Goal: Task Accomplishment & Management: Complete application form

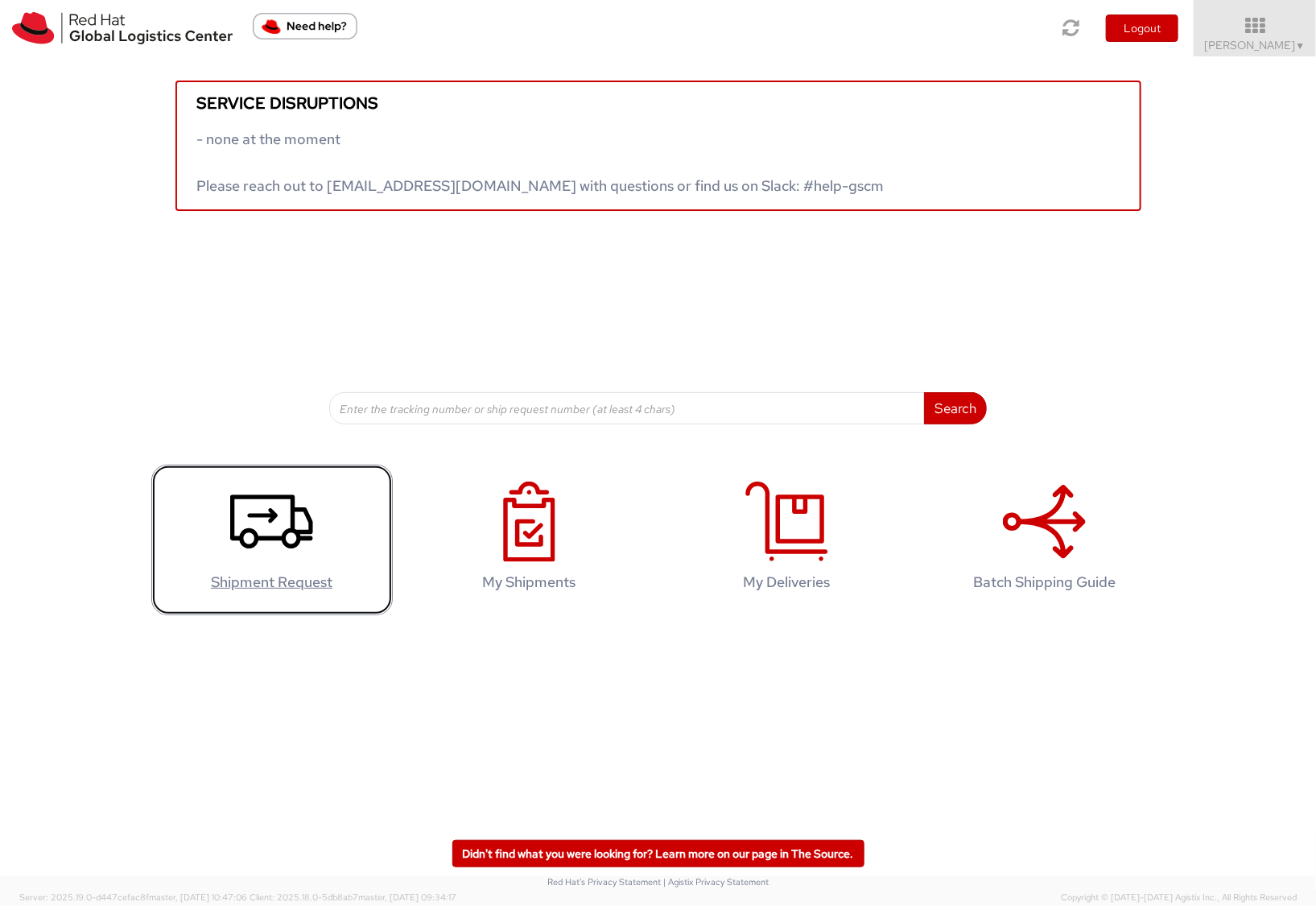
click at [272, 520] on use at bounding box center [272, 522] width 83 height 54
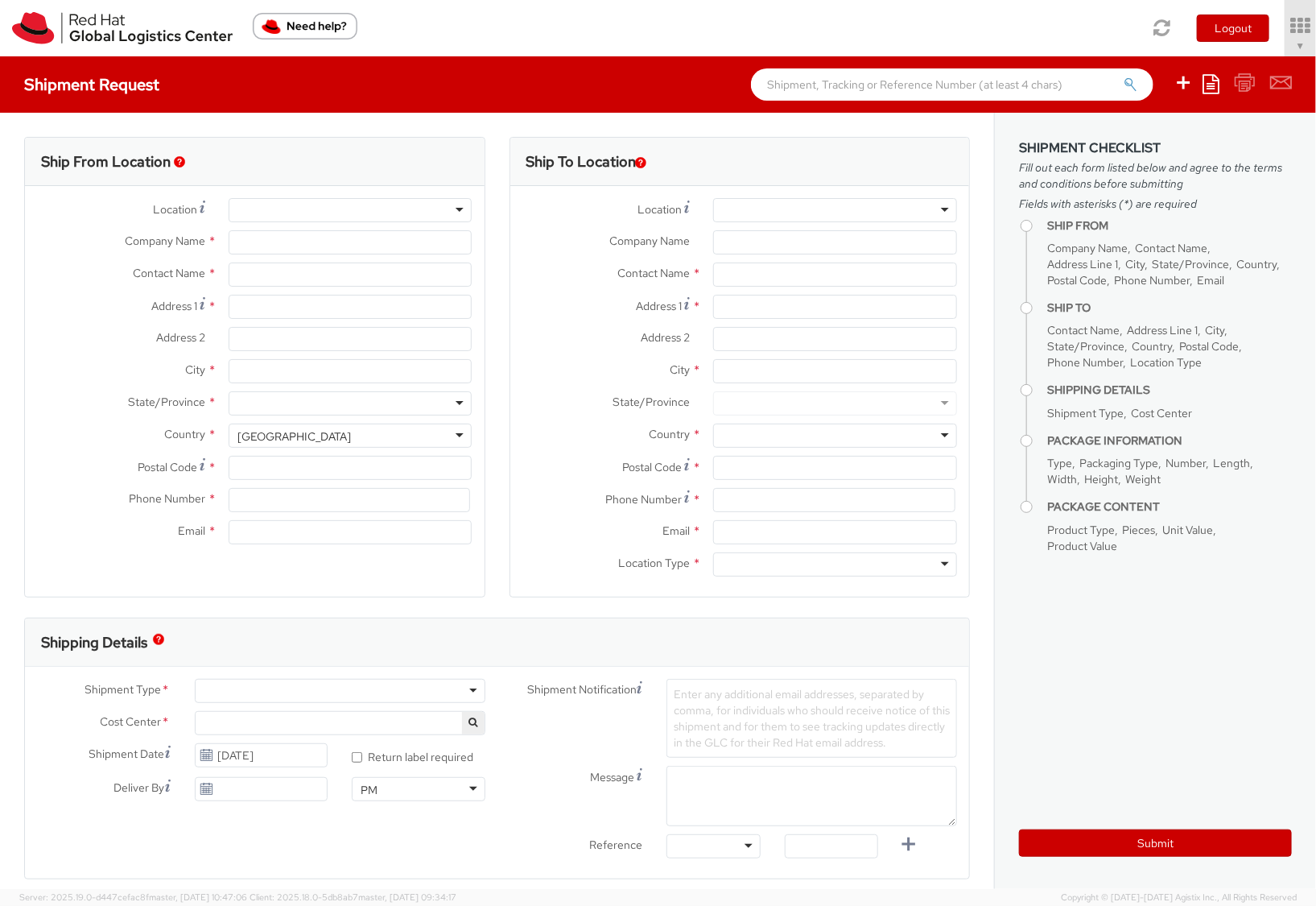
select select "852"
select select
type input "Red Hat Inc."
type input "[PERSON_NAME]"
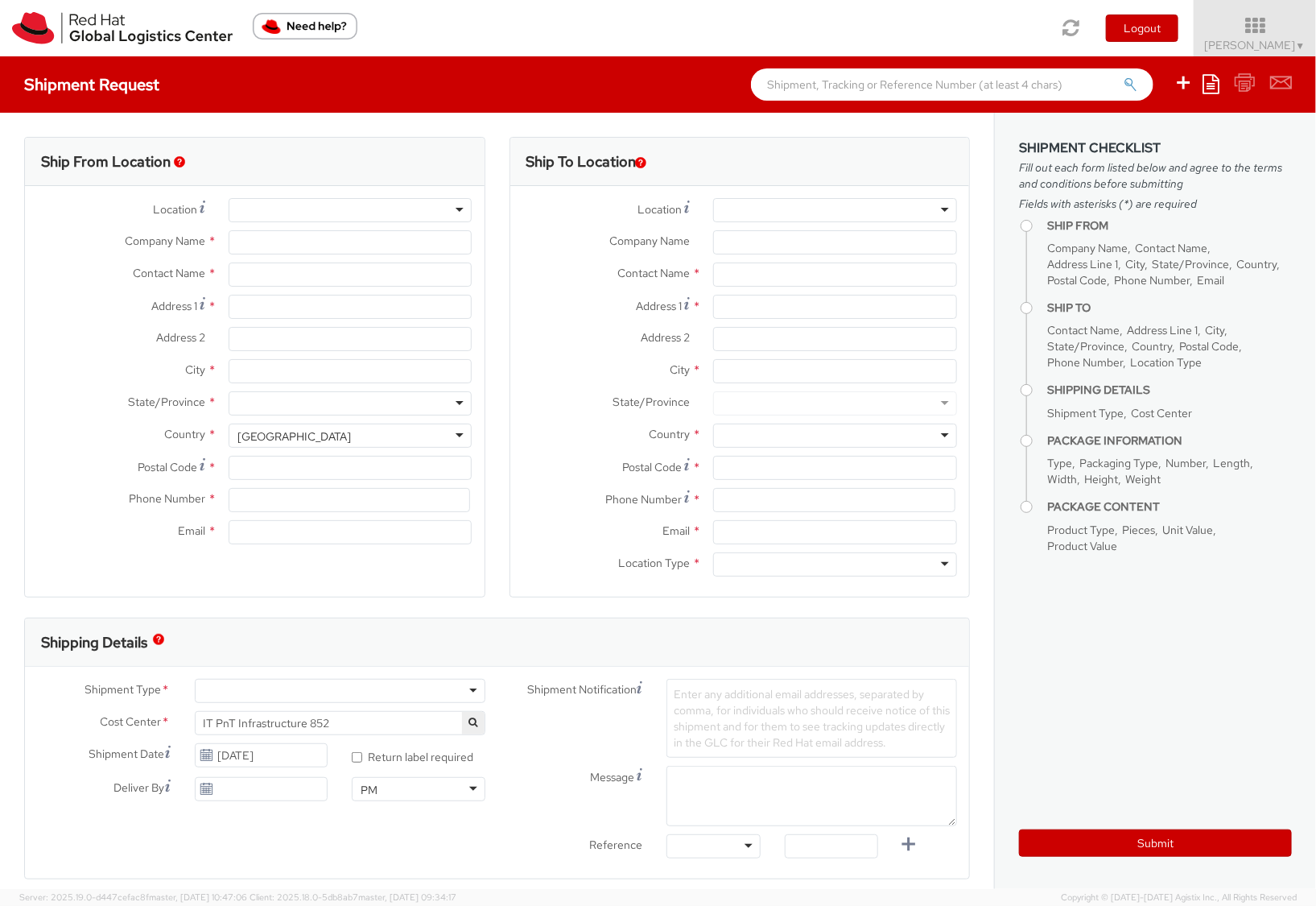
type input "[STREET_ADDRESS]"
type input "[PERSON_NAME]"
type input "01851"
type input "18577700423"
type input "[EMAIL_ADDRESS][DOMAIN_NAME]"
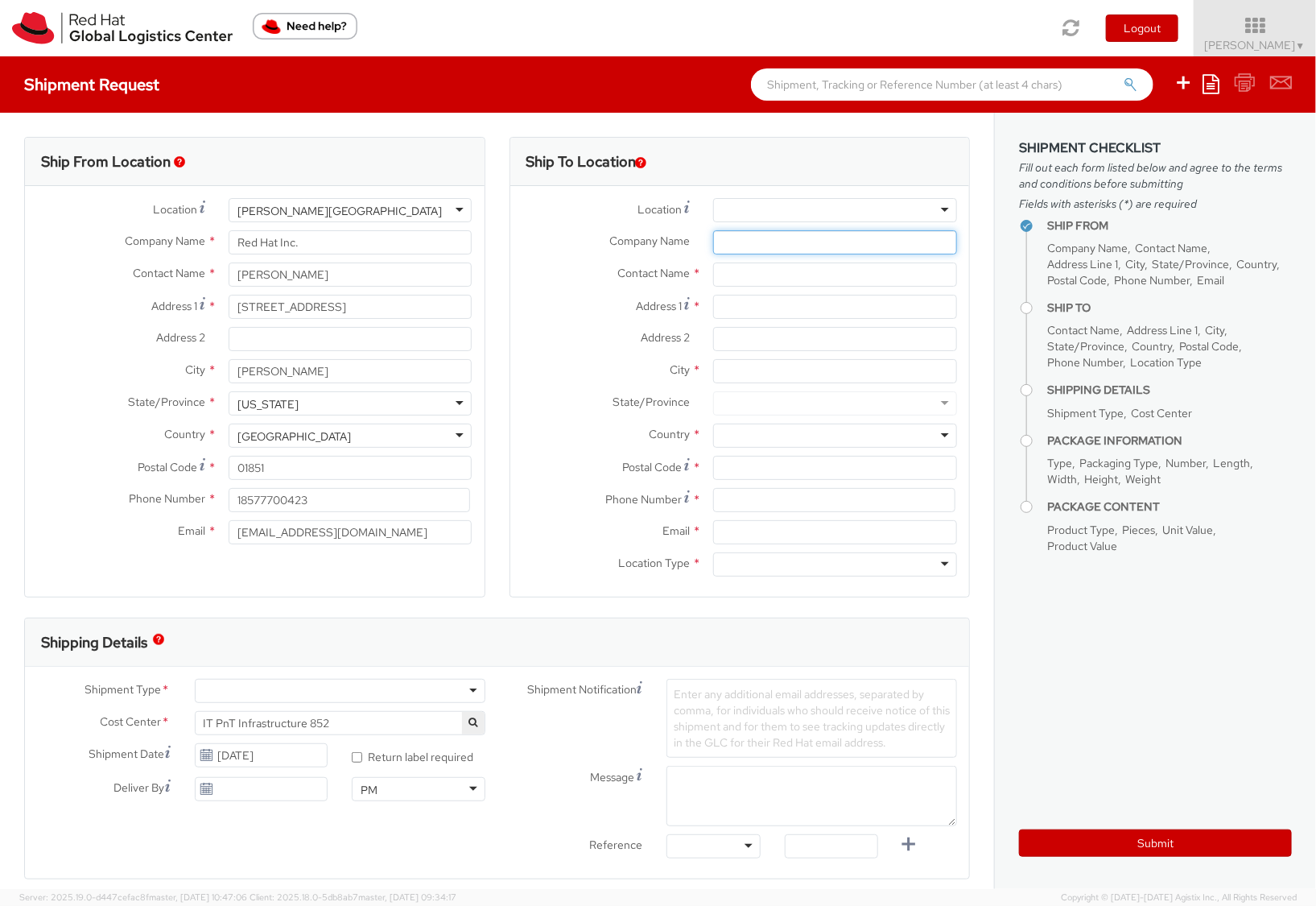
click at [749, 239] on input "Company Name *" at bounding box center [835, 242] width 244 height 24
paste input "Senao Networks, Inc"
type input "Senao Networks, Inc"
click at [541, 288] on div "Contact Name *" at bounding box center [740, 278] width 460 height 32
click at [734, 268] on input "text" at bounding box center [835, 274] width 244 height 24
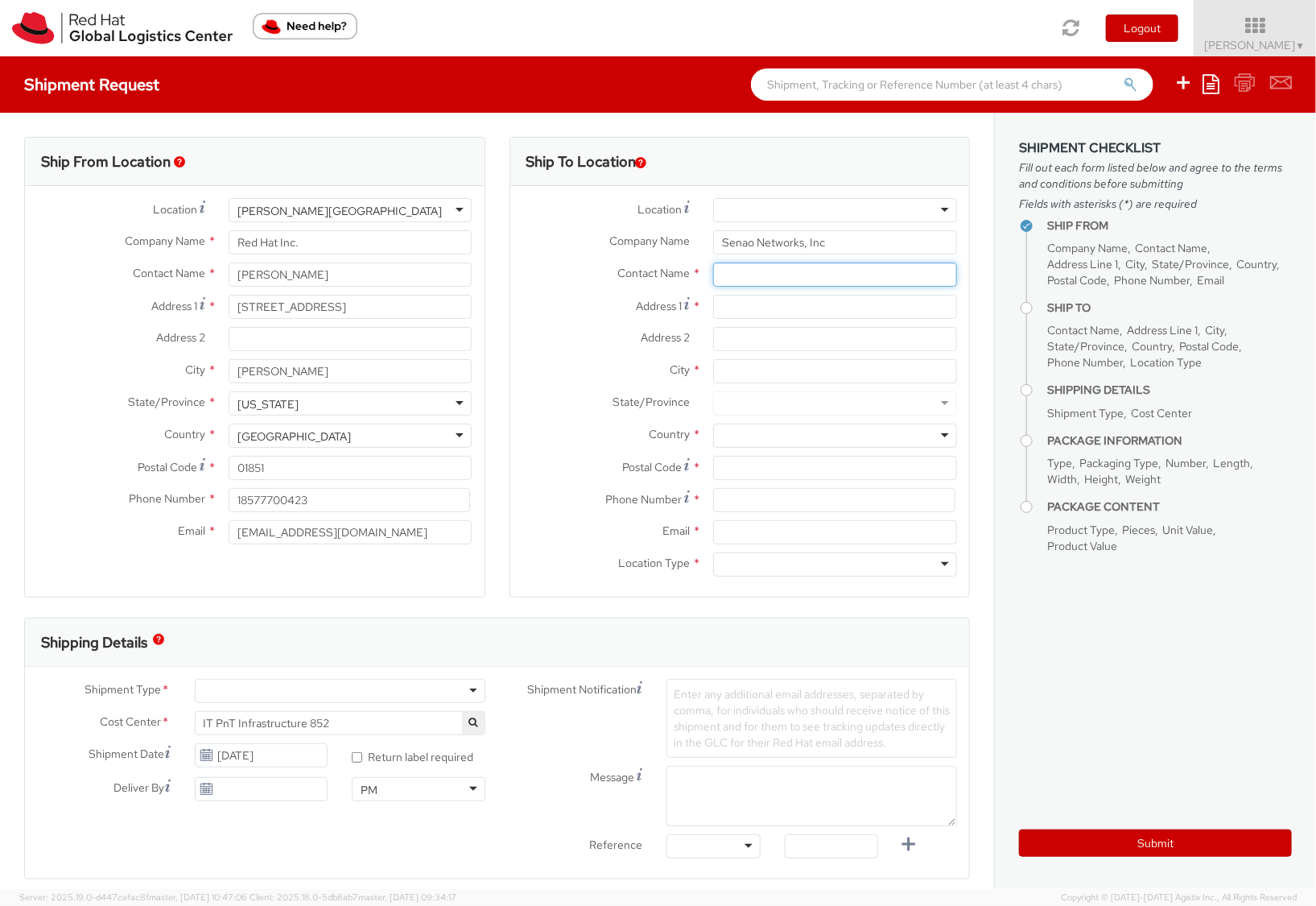
paste input "[PERSON_NAME]"
type input "[PERSON_NAME]"
click at [513, 264] on label "Contact Name *" at bounding box center [606, 273] width 192 height 21
click at [781, 305] on input "Address 1 *" at bounding box center [835, 306] width 244 height 24
paste input "[STREET_ADDRESS]"
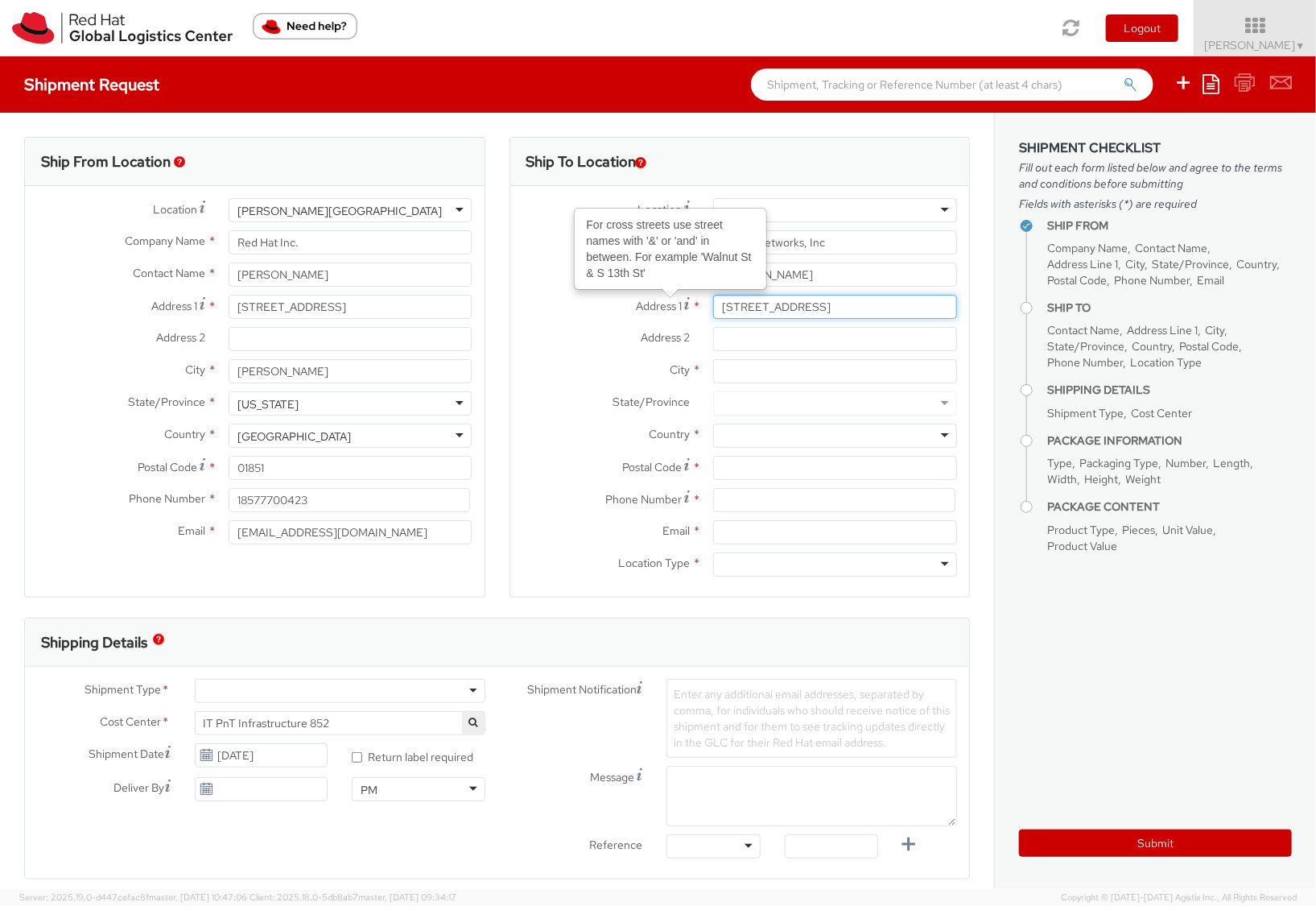
type input "[STREET_ADDRESS]"
click at [562, 344] on label "Address 2 *" at bounding box center [606, 337] width 192 height 21
click at [713, 344] on input "Address 2 *" at bounding box center [835, 339] width 244 height 24
paste input "Kueishan Dist"
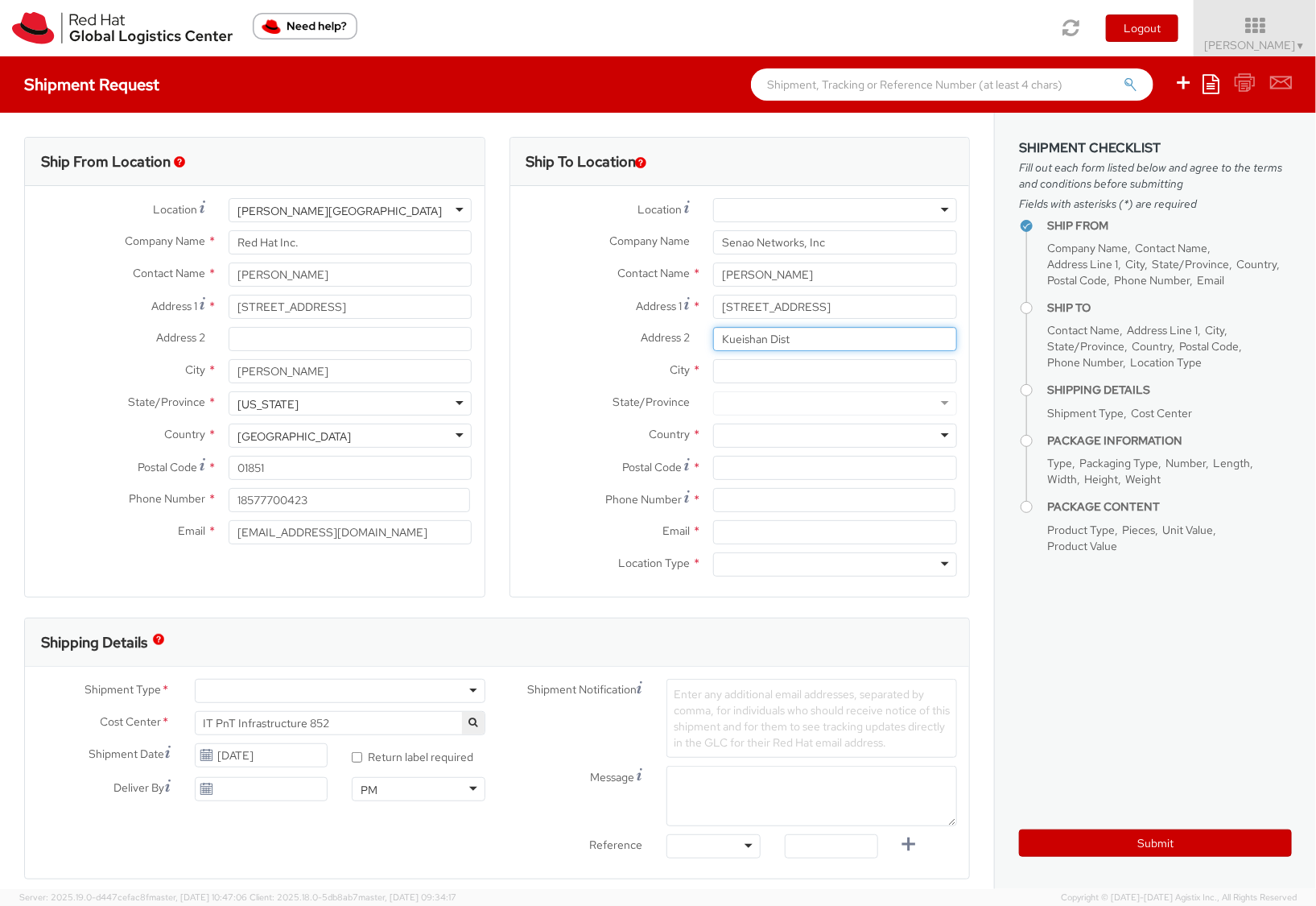
type input "Kueishan Dist"
click at [554, 363] on label "City *" at bounding box center [606, 369] width 192 height 21
click at [713, 363] on input "City *" at bounding box center [835, 371] width 244 height 24
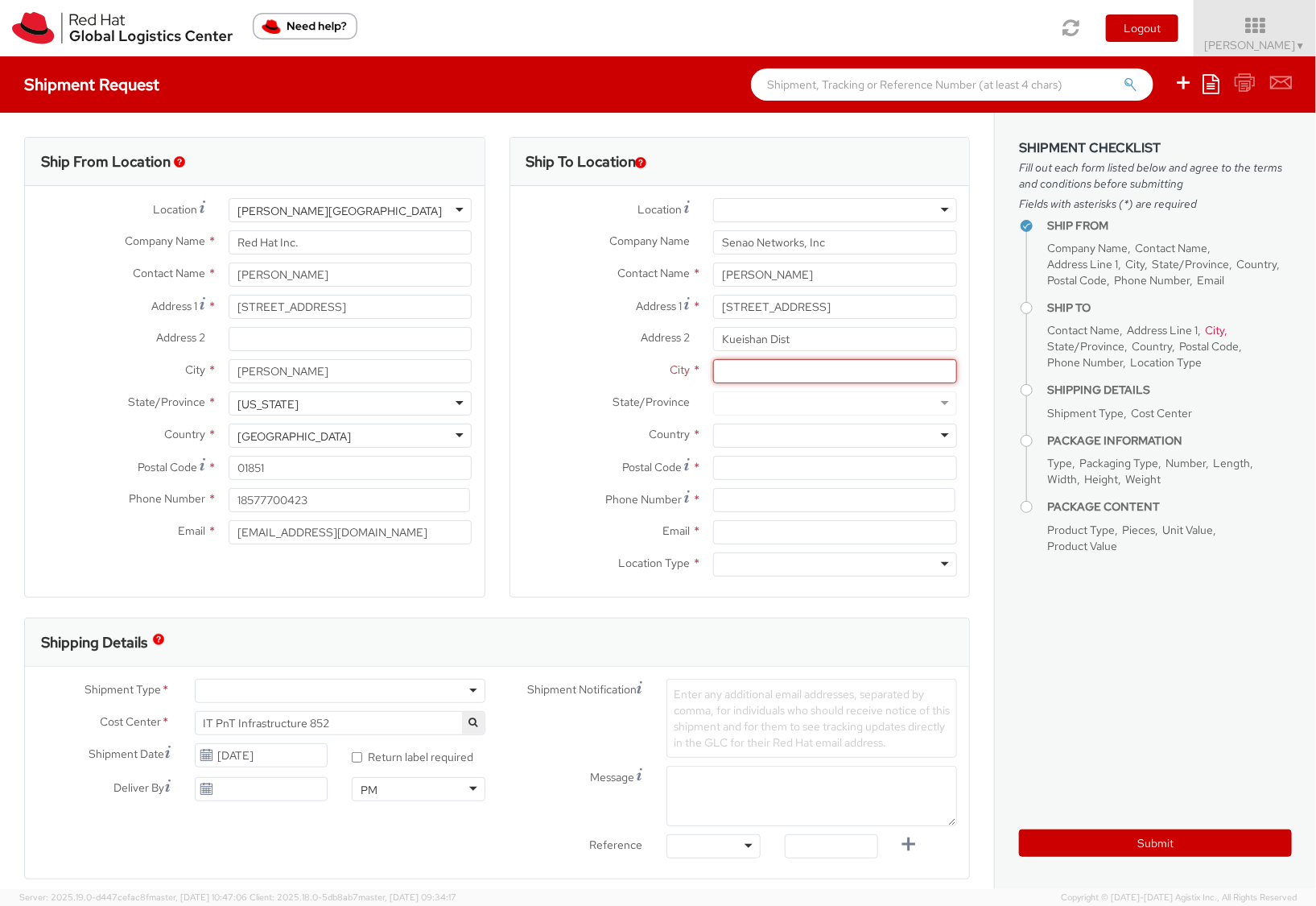
paste input "[GEOGRAPHIC_DATA],"
type input "[GEOGRAPHIC_DATA],"
click at [775, 433] on div at bounding box center [835, 436] width 244 height 24
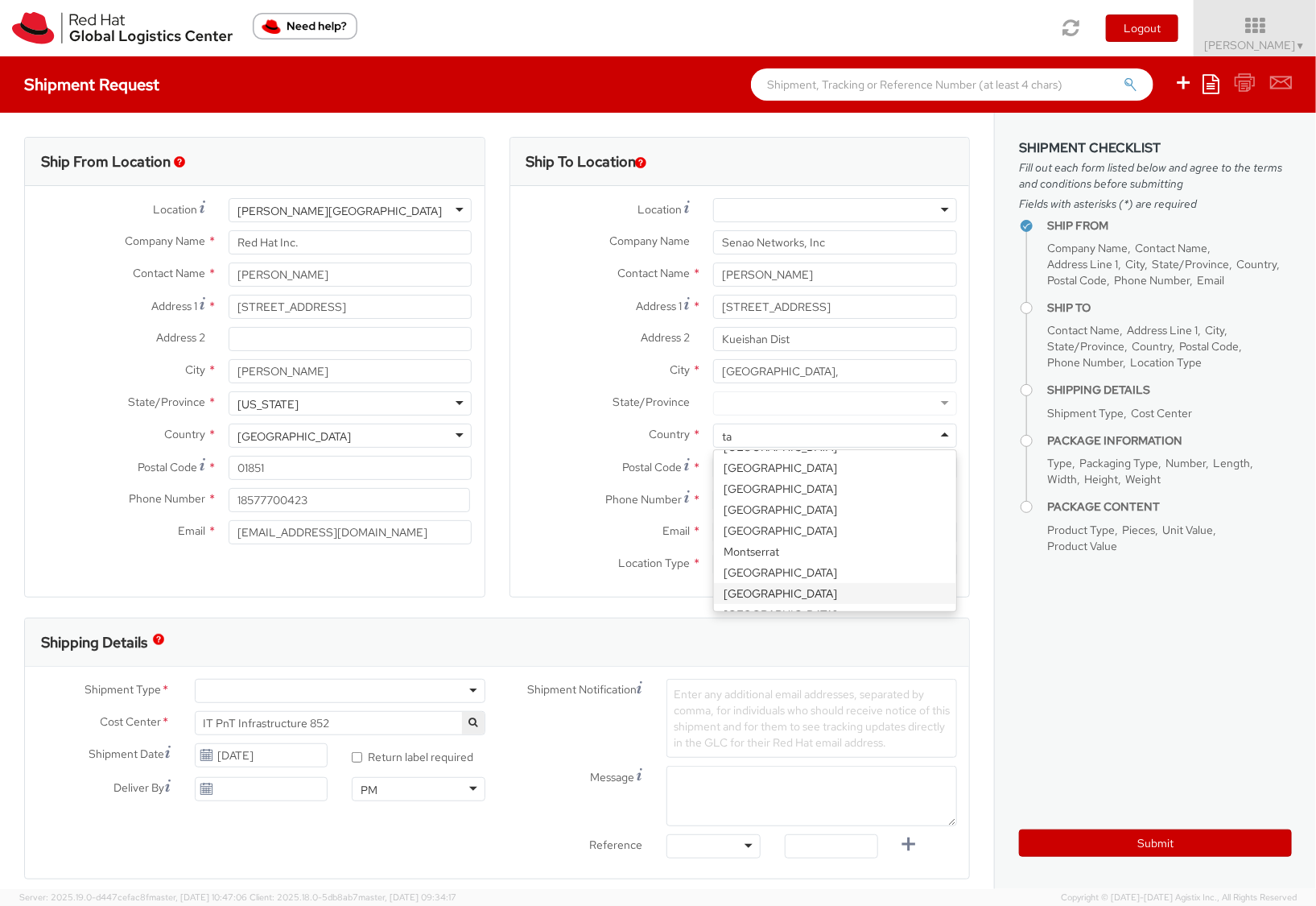
scroll to position [224, 0]
type input "tai"
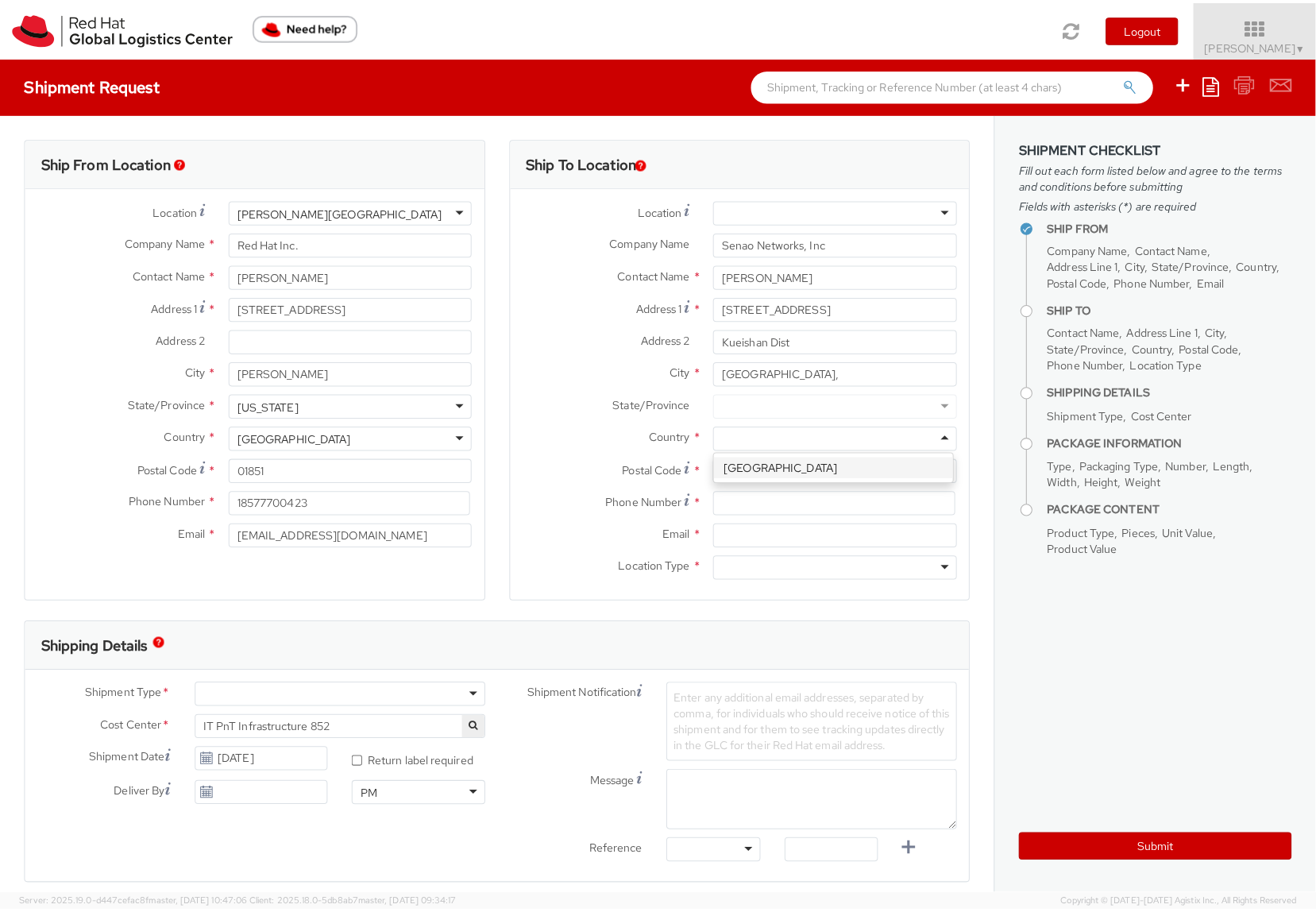
scroll to position [0, 0]
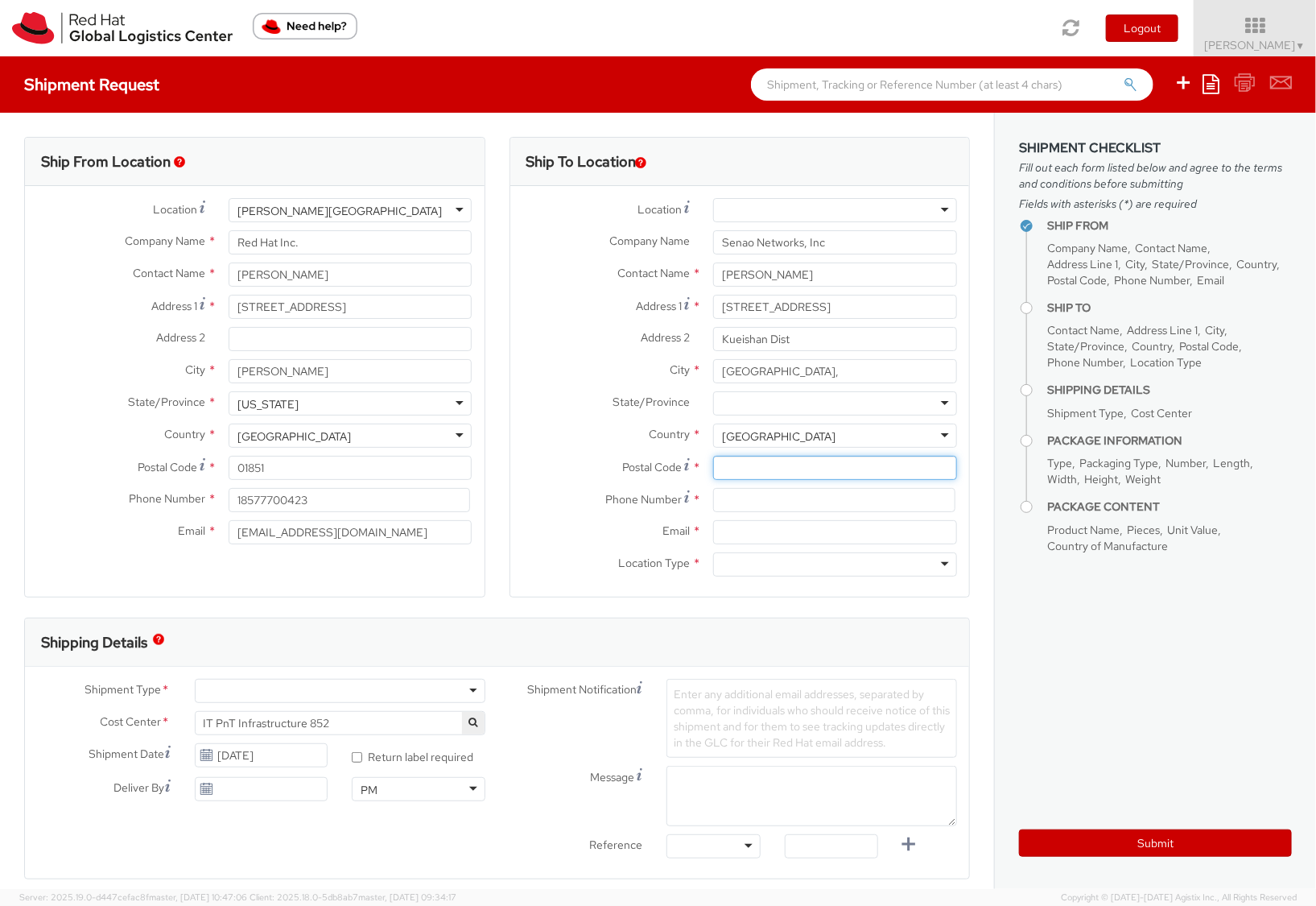
click at [757, 469] on input "Postal Code *" at bounding box center [835, 468] width 244 height 24
type input "333"
click at [538, 325] on div "Address [STREET_ADDRESS]" at bounding box center [740, 310] width 460 height 32
paste input "6-928-632-893"
type input "[PHONE_NUMBER]"
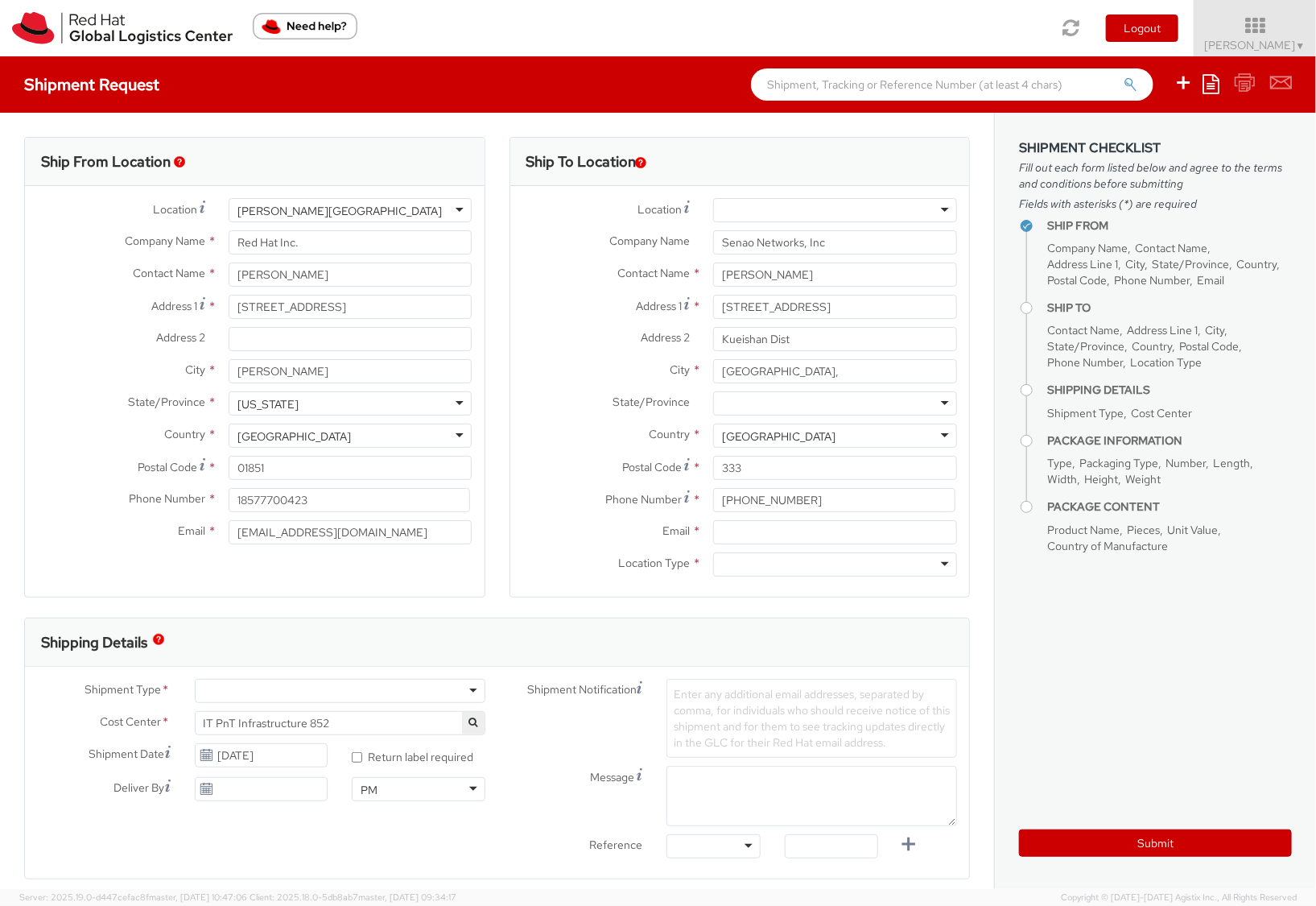
click at [518, 386] on div "City * [GEOGRAPHIC_DATA]," at bounding box center [740, 375] width 460 height 32
click at [746, 574] on div at bounding box center [835, 564] width 244 height 24
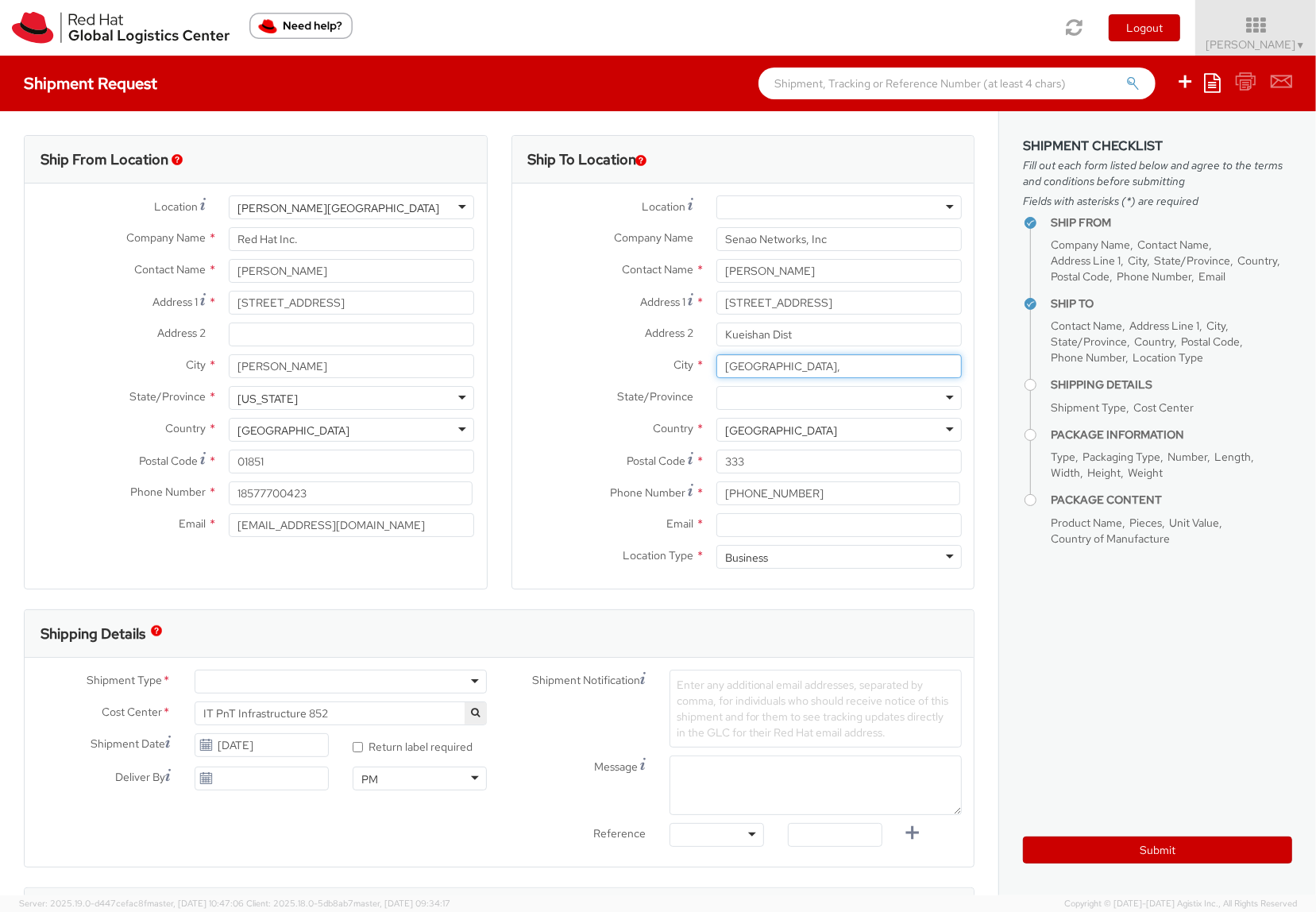
click at [811, 366] on input "[GEOGRAPHIC_DATA]," at bounding box center [840, 366] width 246 height 24
type input "[GEOGRAPHIC_DATA]"
drag, startPoint x: 779, startPoint y: 527, endPoint x: 768, endPoint y: 518, distance: 14.2
paste input "[EMAIL_ADDRESS][DOMAIN_NAME]"
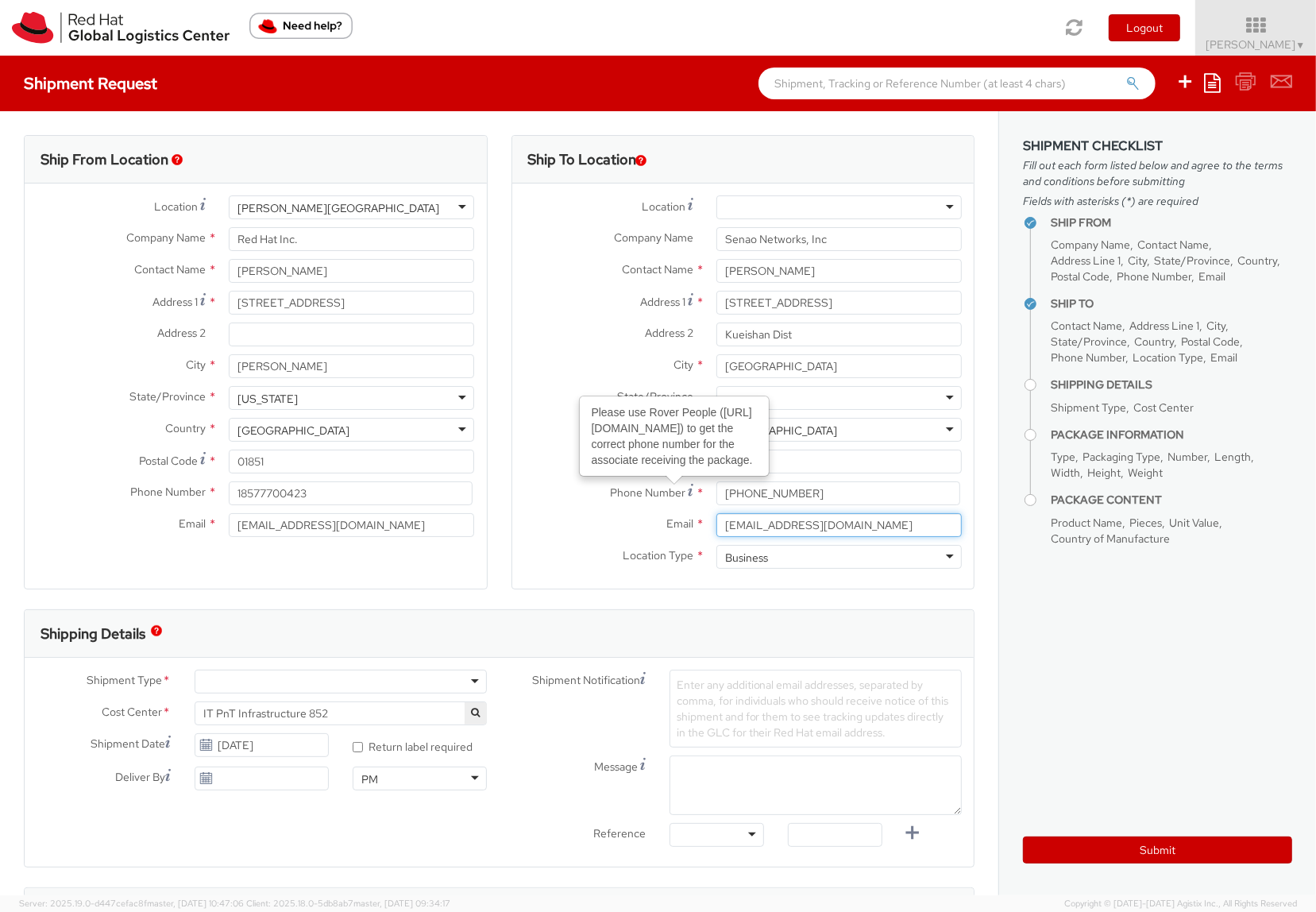
type input "[EMAIL_ADDRESS][DOMAIN_NAME]"
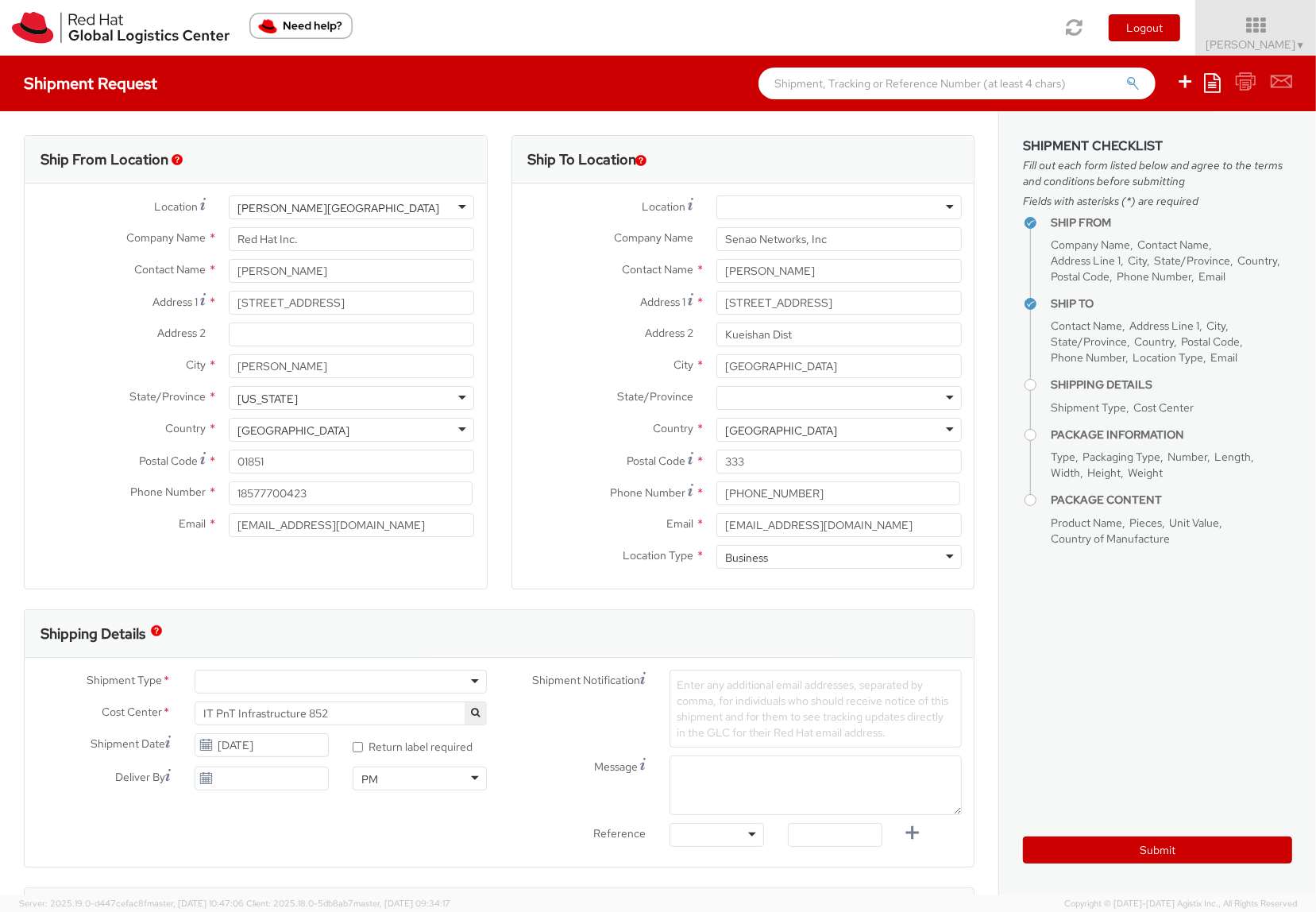
click at [490, 112] on div "Ship From Location Location * [GEOGRAPHIC_DATA][PERSON_NAME][GEOGRAPHIC_DATA] […" at bounding box center [500, 857] width 999 height 1493
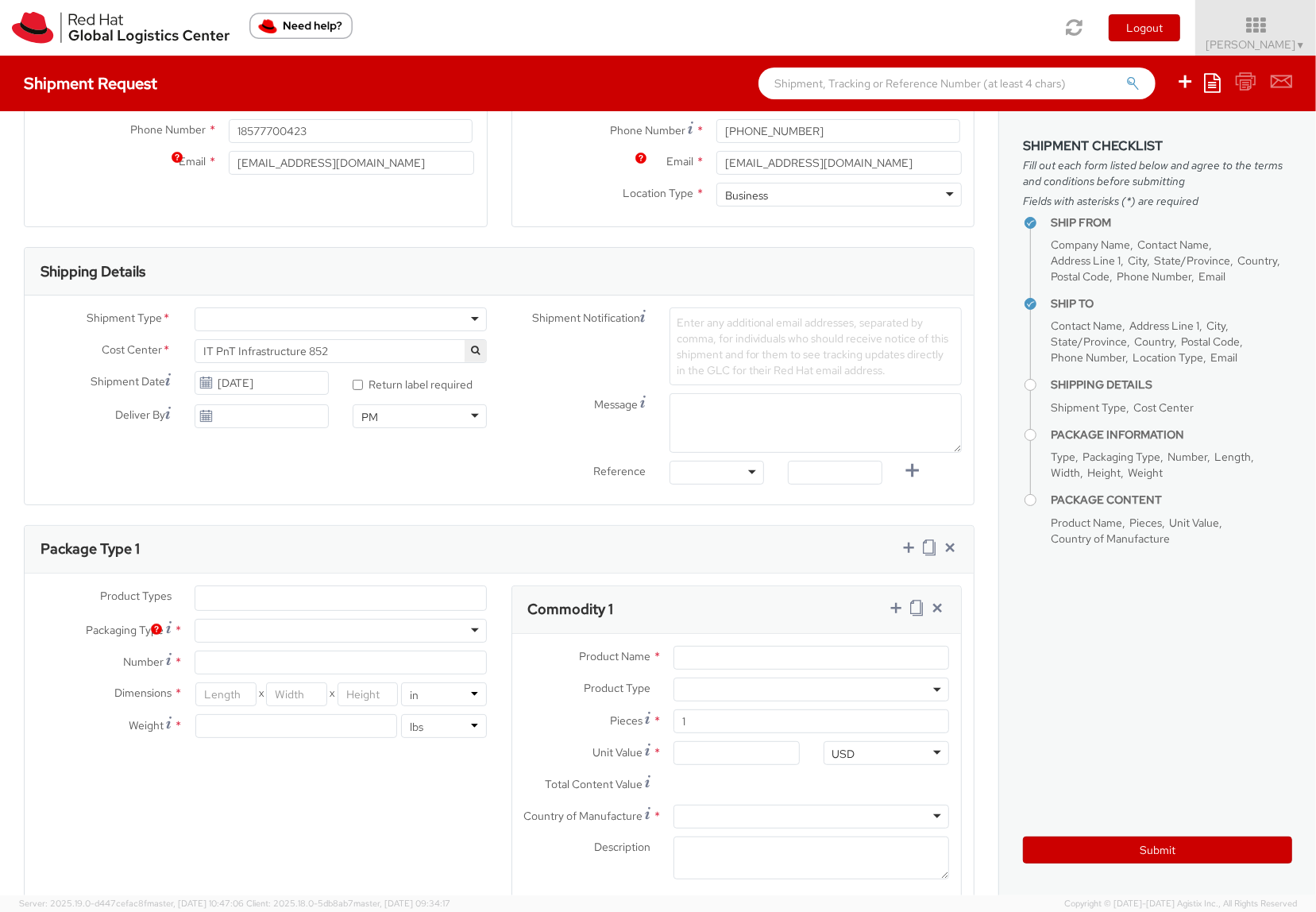
scroll to position [389, 0]
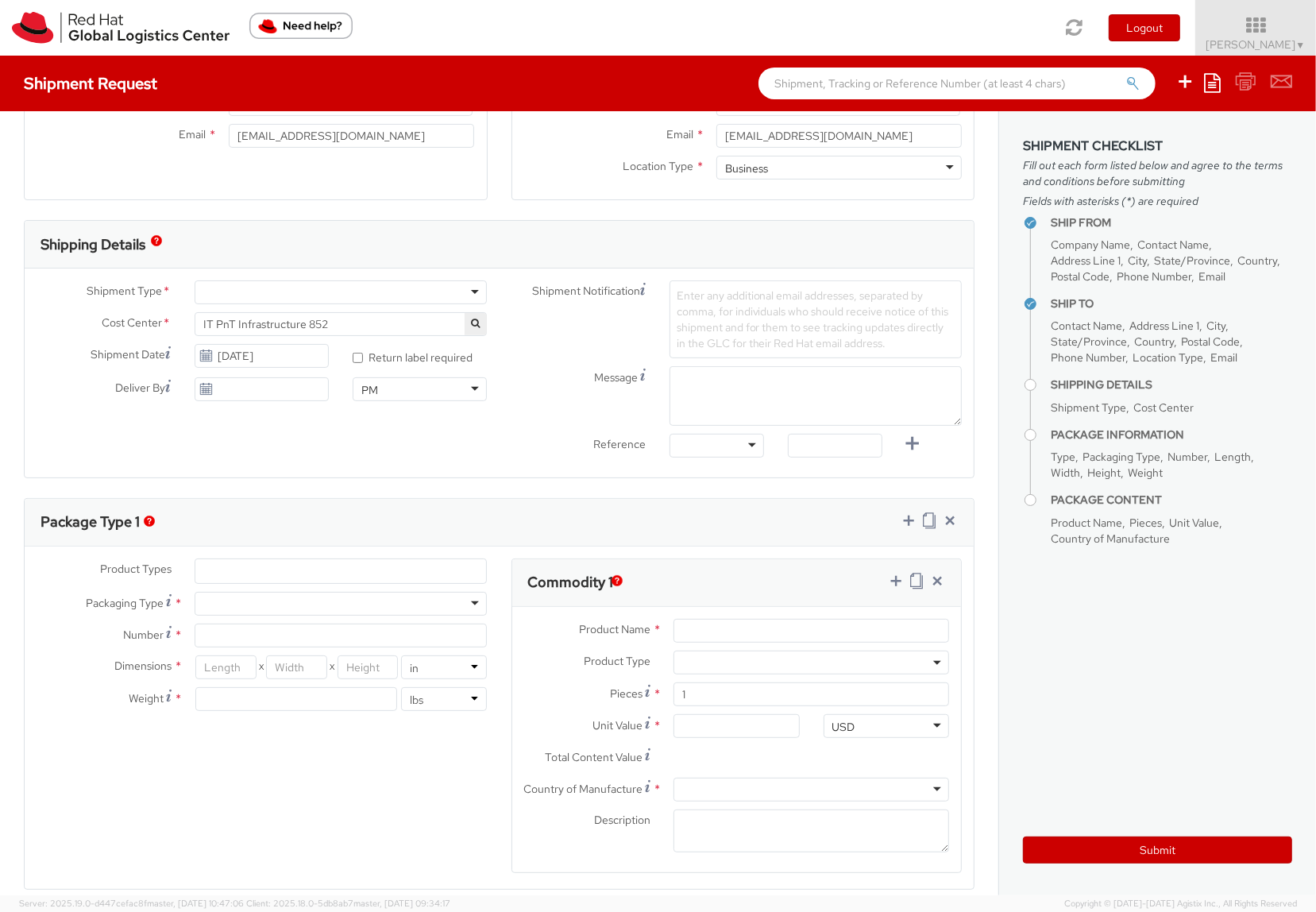
click at [509, 401] on div "Message" at bounding box center [737, 396] width 475 height 60
click at [472, 325] on icon "button" at bounding box center [475, 323] width 9 height 9
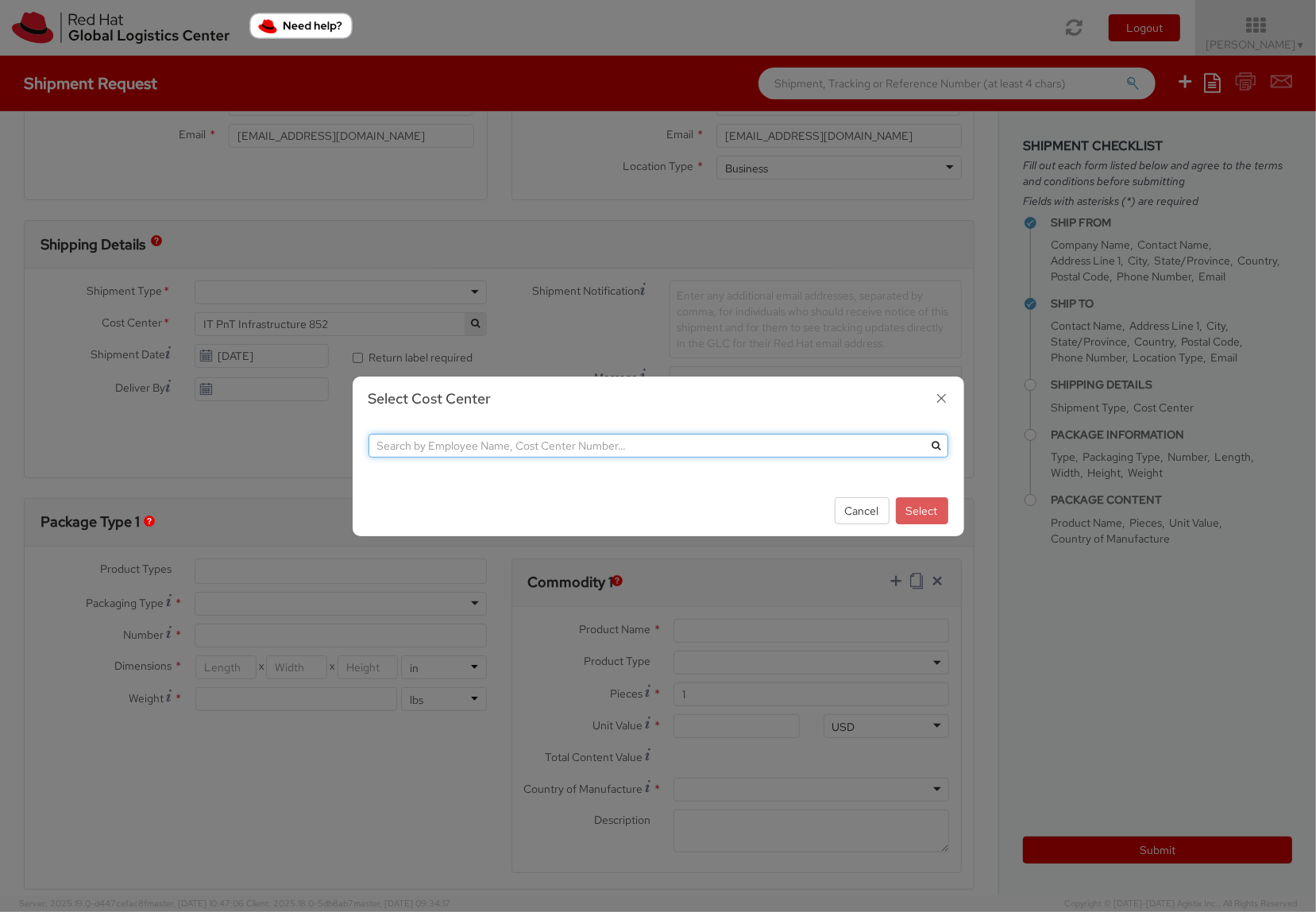
click at [526, 451] on input "text" at bounding box center [658, 446] width 580 height 24
type input "z"
paste input "[PERSON_NAME]"
type input "[PERSON_NAME]"
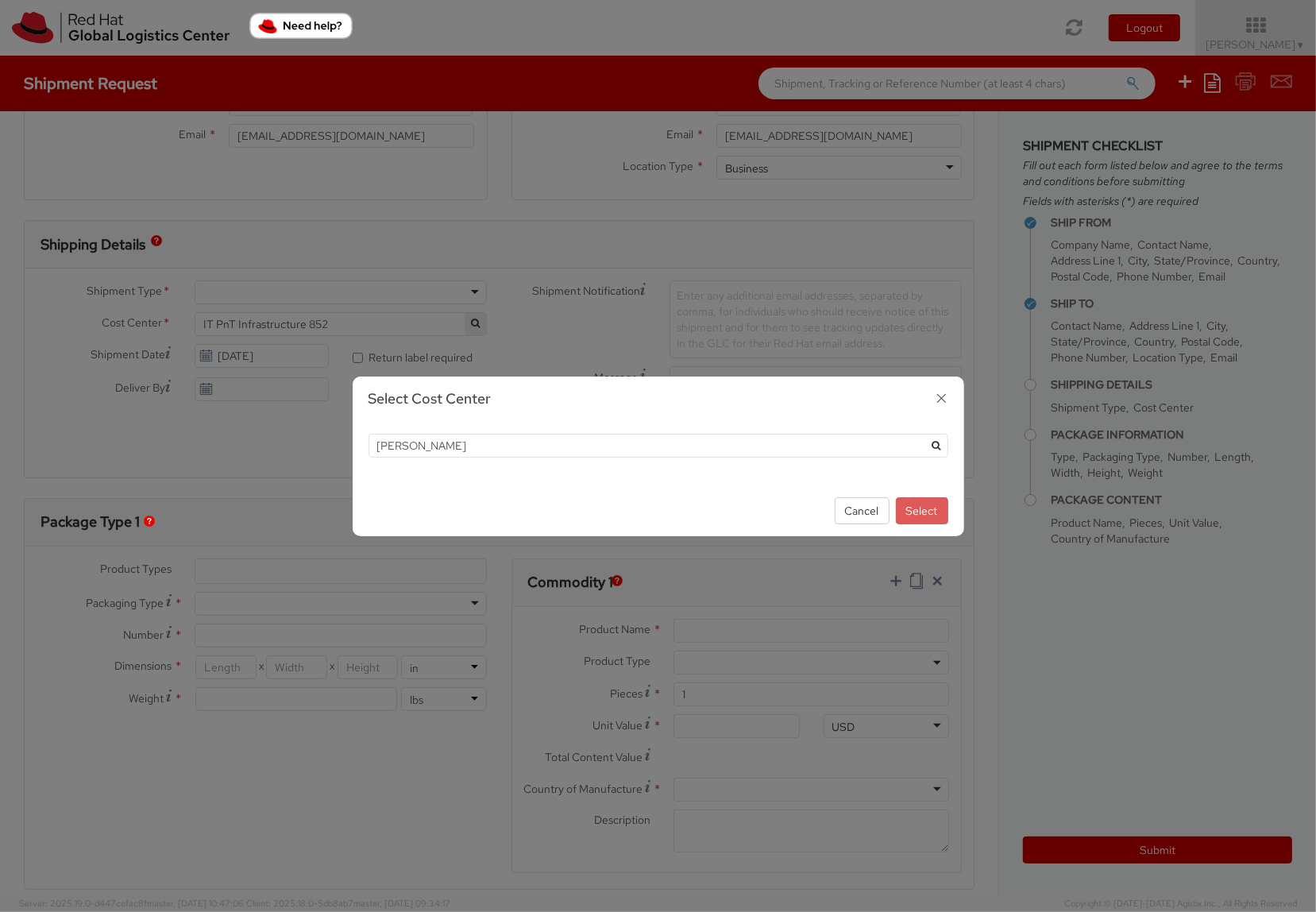
click at [938, 449] on icon "submit" at bounding box center [936, 445] width 9 height 9
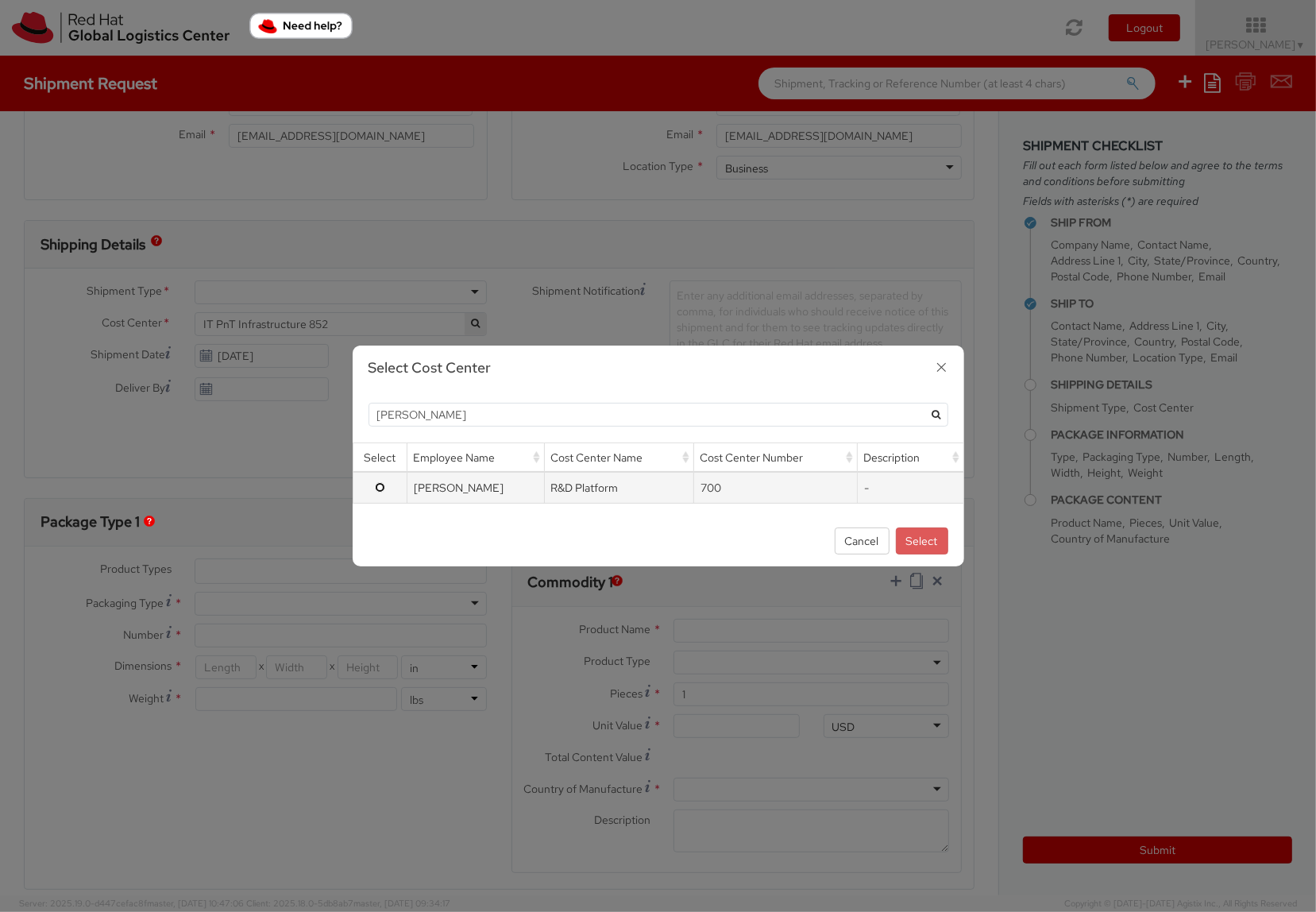
click at [378, 490] on input "radio" at bounding box center [380, 487] width 10 height 10
radio input "true"
click at [925, 544] on button "Select" at bounding box center [922, 541] width 52 height 27
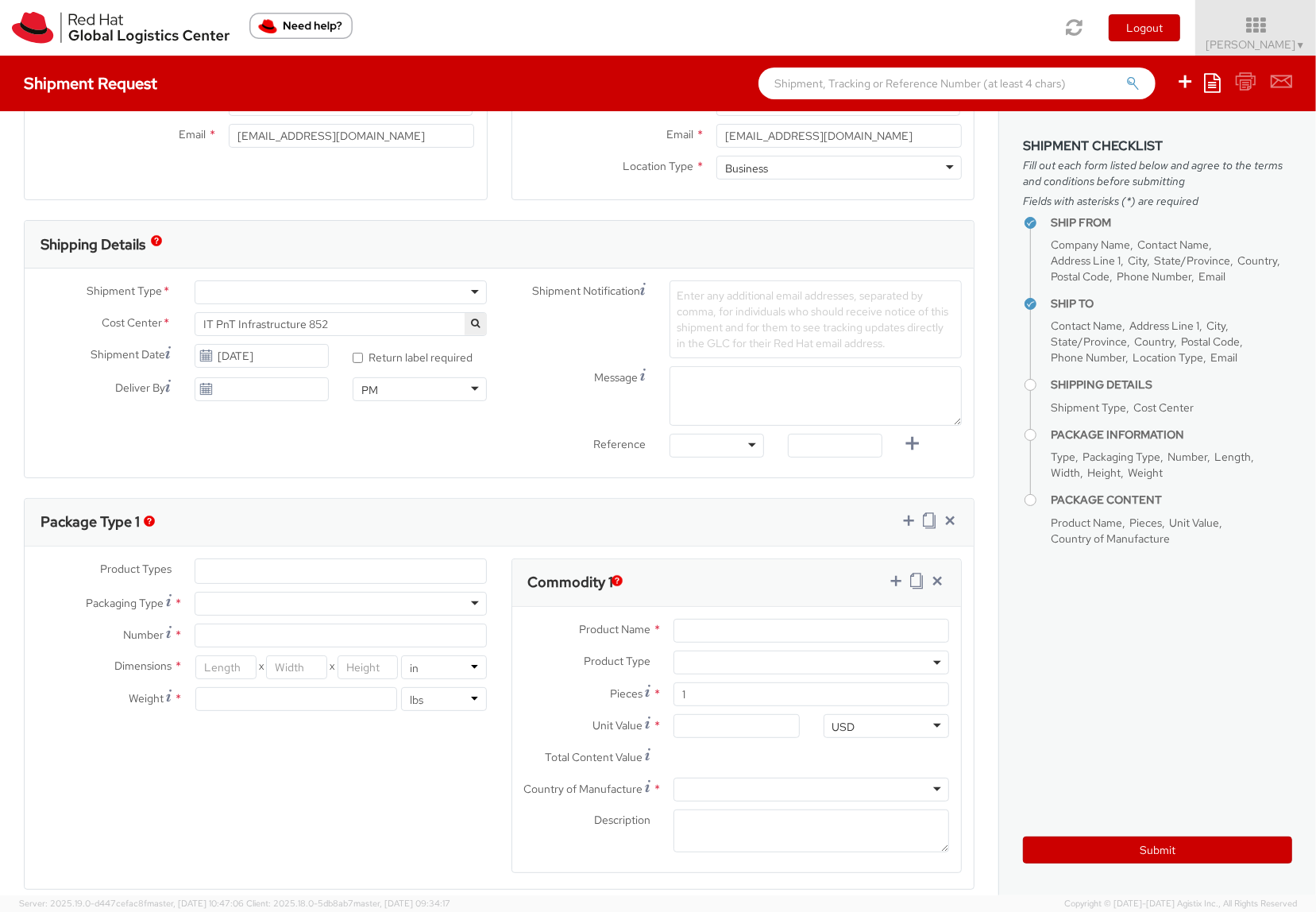
select select "700"
click at [187, 441] on div "Shipment Type * Business Personal Cost Center * R&D Platform 700 R&D Platform 7…" at bounding box center [500, 373] width 949 height 185
click at [260, 385] on input "[DATE]" at bounding box center [262, 389] width 134 height 24
click at [263, 558] on td "30" at bounding box center [272, 562] width 28 height 24
type input "[DATE]"
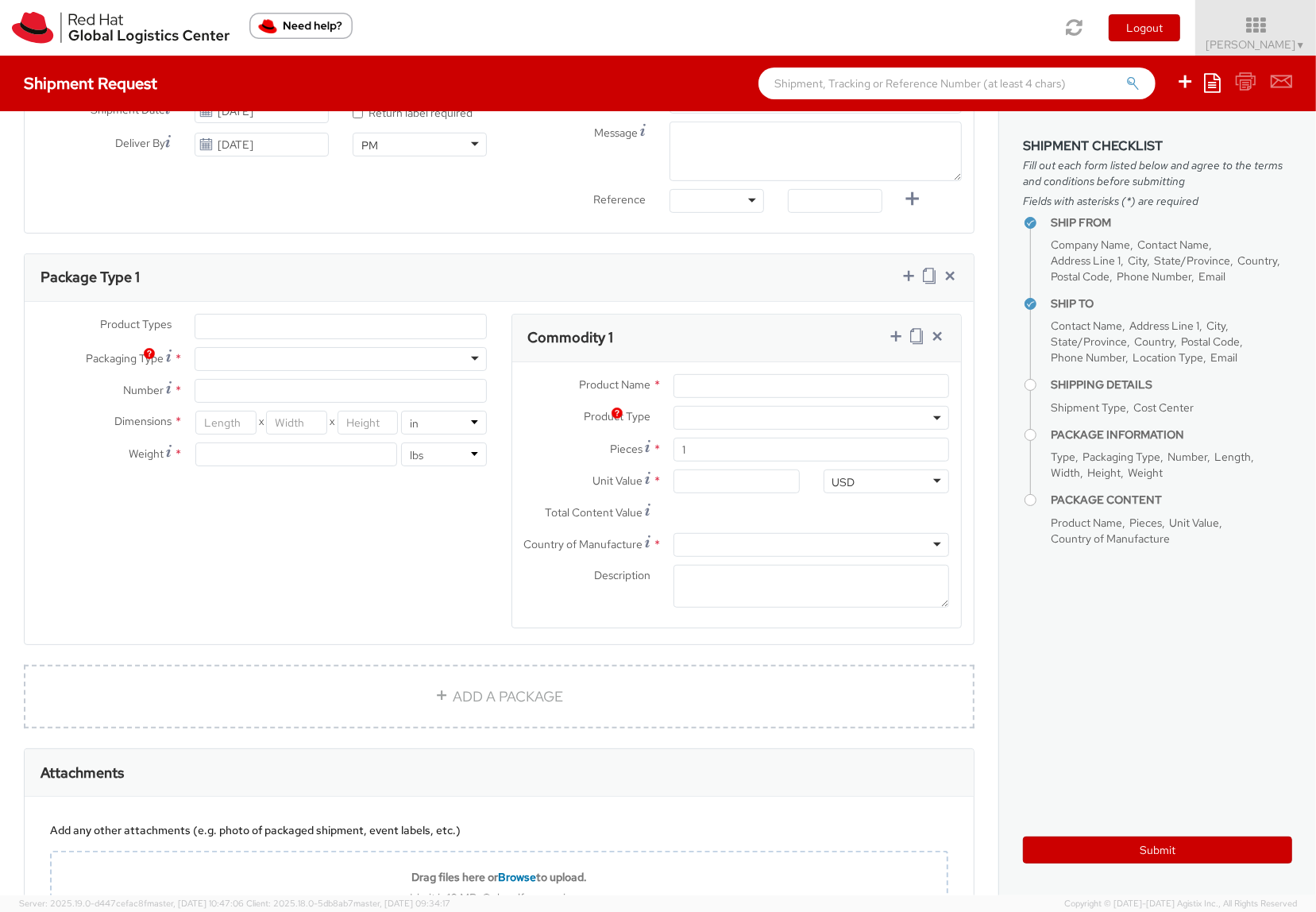
scroll to position [650, 0]
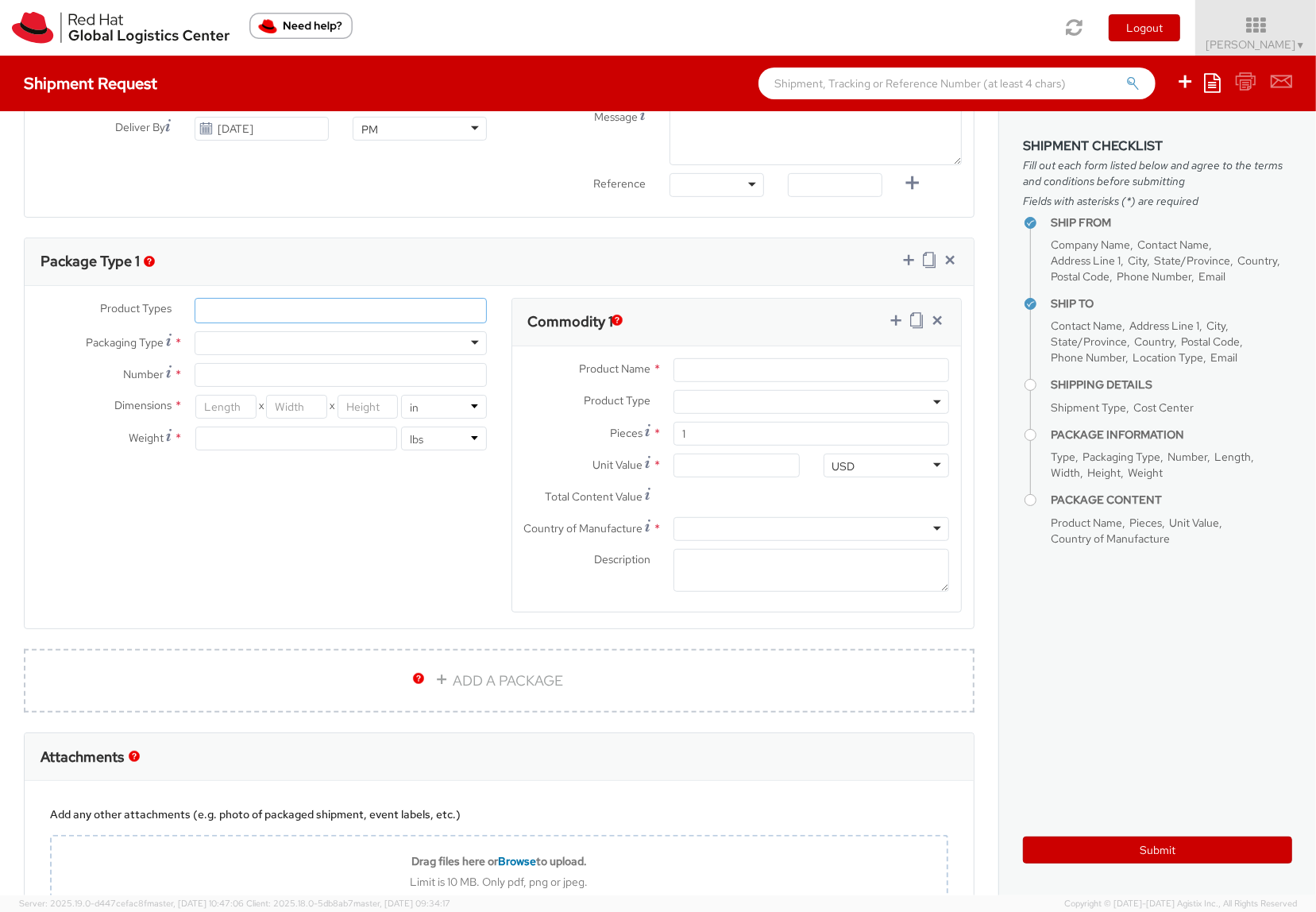
click at [229, 313] on ul at bounding box center [341, 310] width 290 height 24
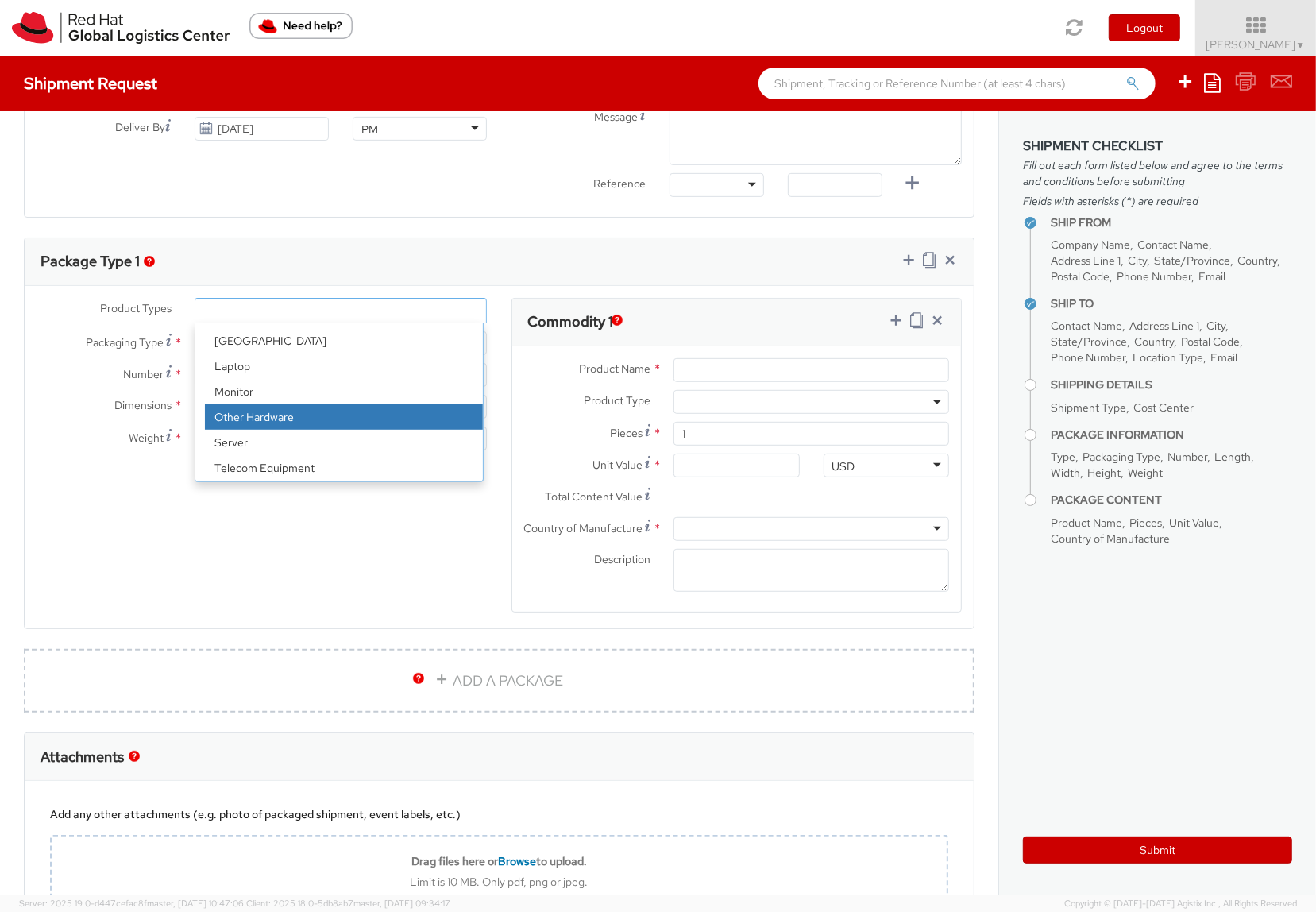
scroll to position [70, 0]
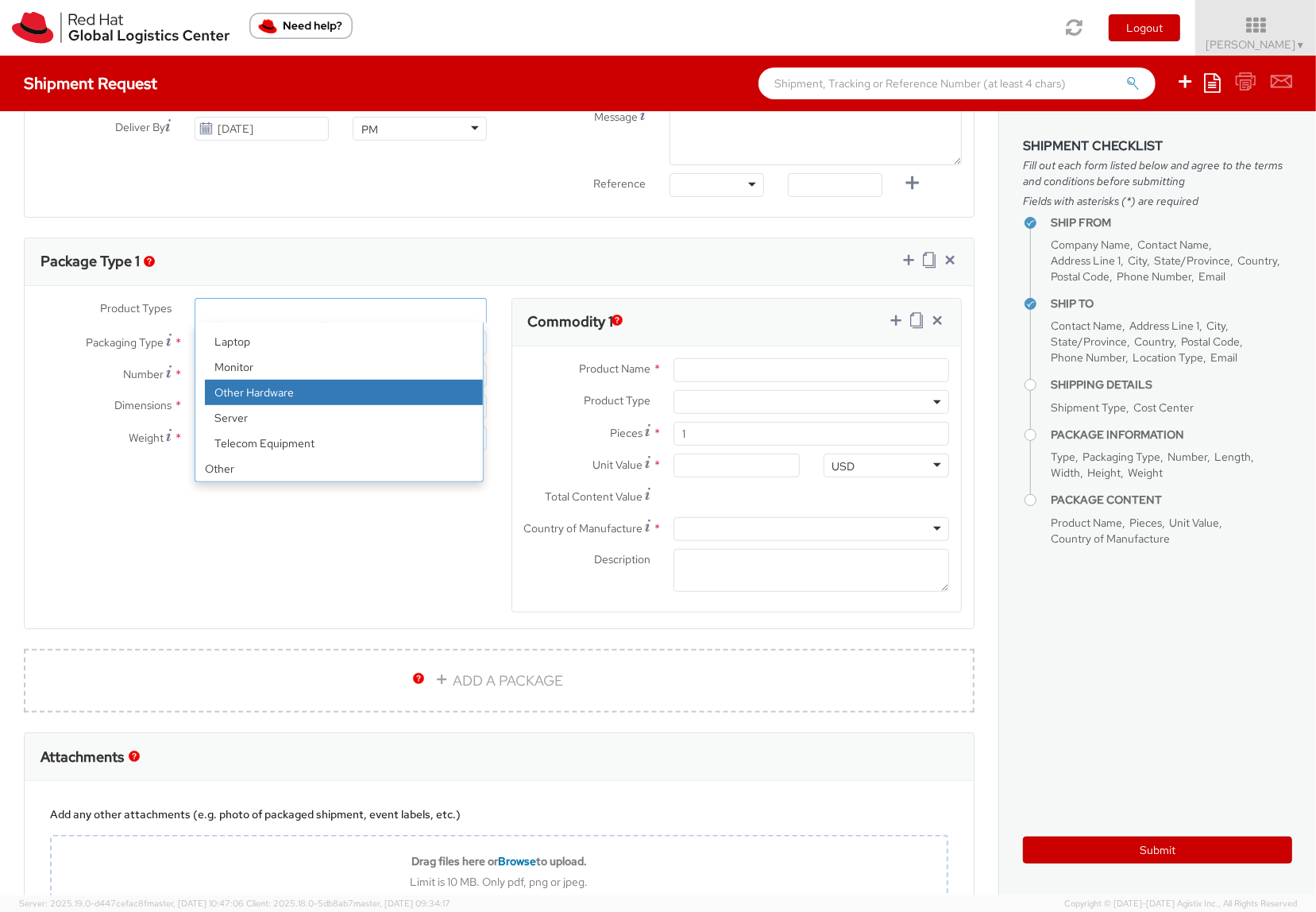
select select "HARD_OTHER"
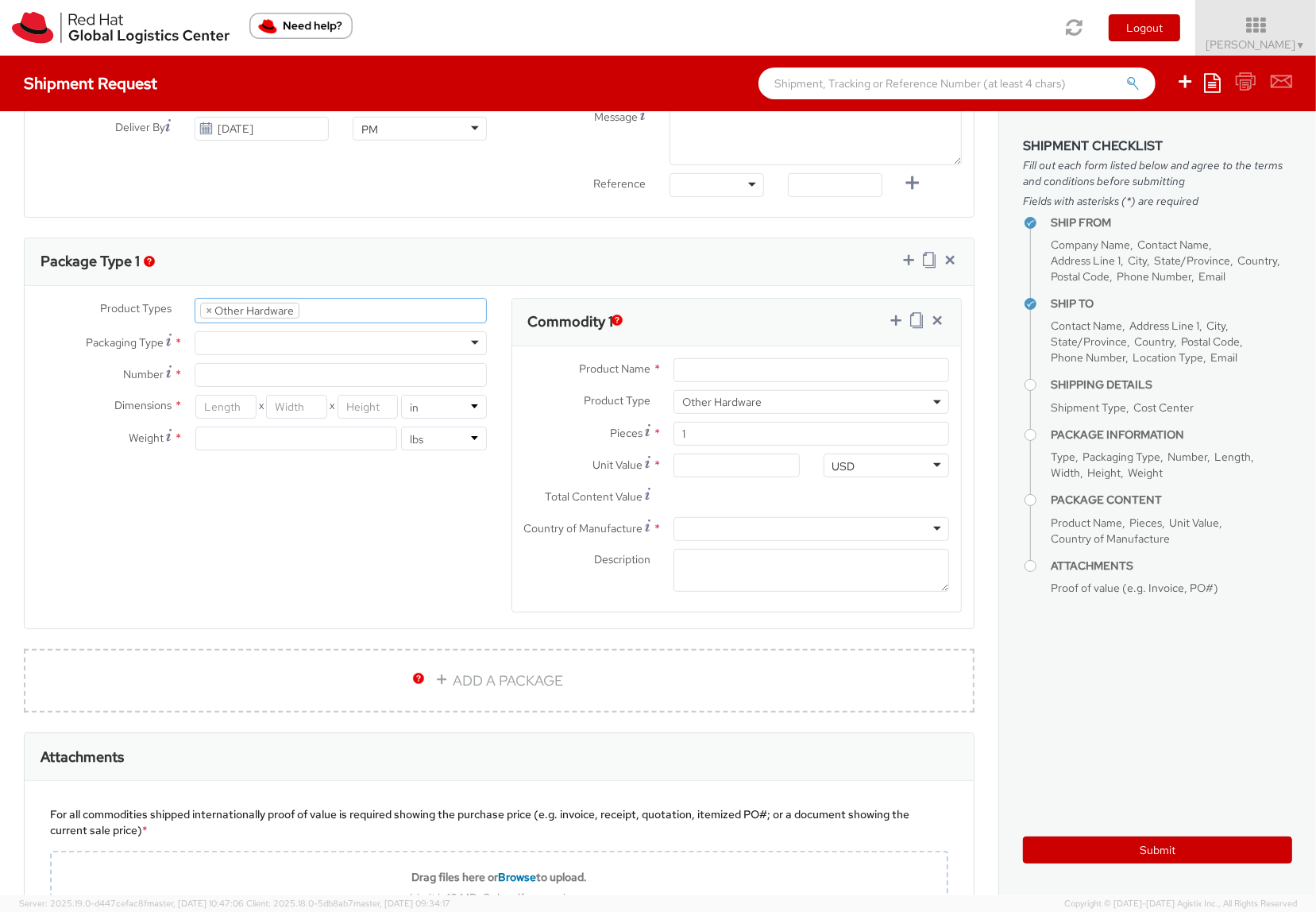
scroll to position [80, 0]
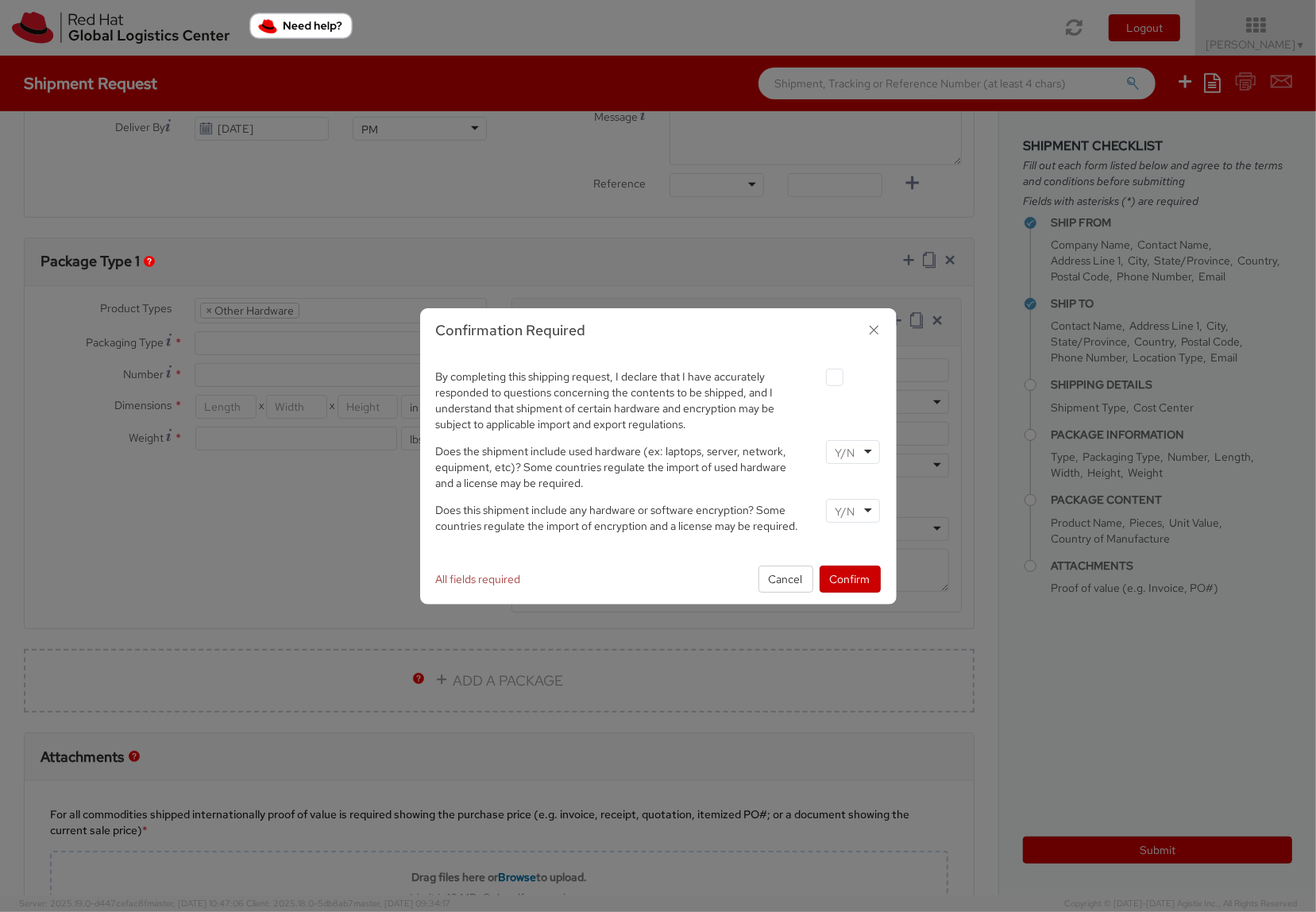
click at [868, 454] on div at bounding box center [853, 451] width 54 height 24
click at [834, 379] on label at bounding box center [835, 377] width 17 height 17
click at [821, 379] on input "checkbox" at bounding box center [816, 378] width 10 height 10
checkbox input "true"
click at [870, 510] on div at bounding box center [853, 510] width 54 height 24
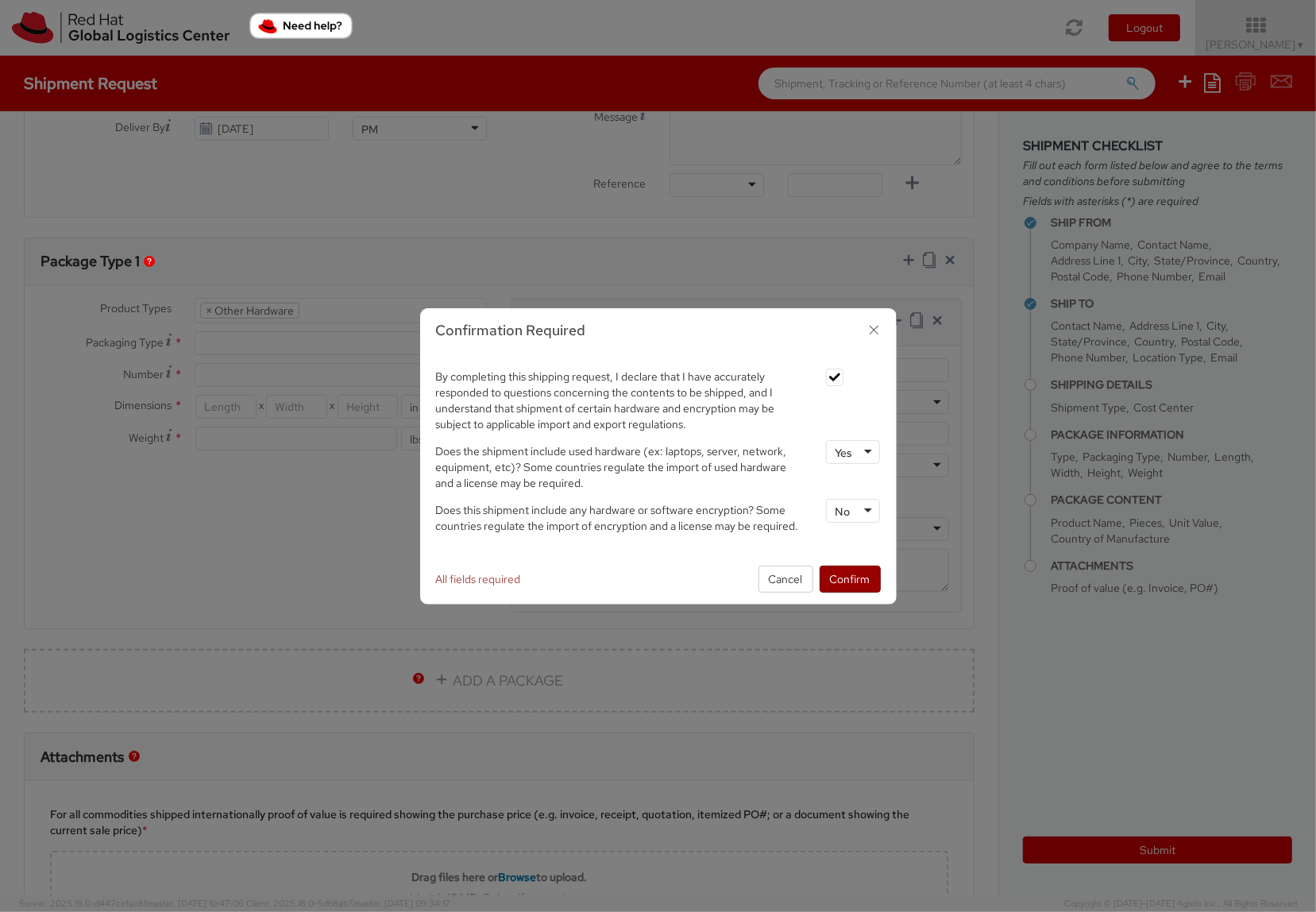
click at [851, 580] on button "Confirm" at bounding box center [851, 579] width 61 height 27
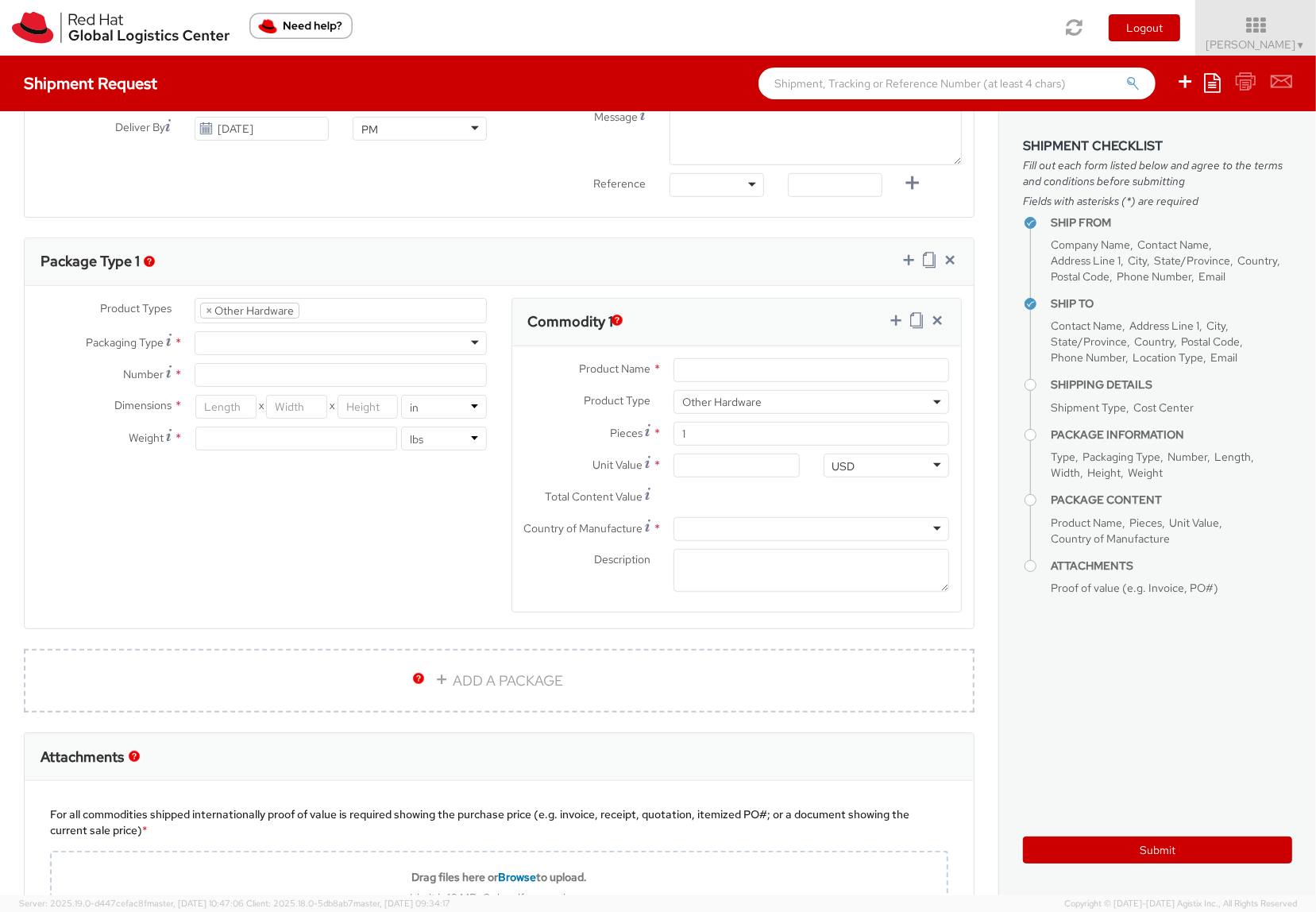
click at [226, 348] on div at bounding box center [341, 343] width 292 height 24
click at [233, 380] on input "Number *" at bounding box center [341, 375] width 292 height 24
type input "1"
click at [241, 402] on input "number" at bounding box center [226, 407] width 61 height 24
type input "15"
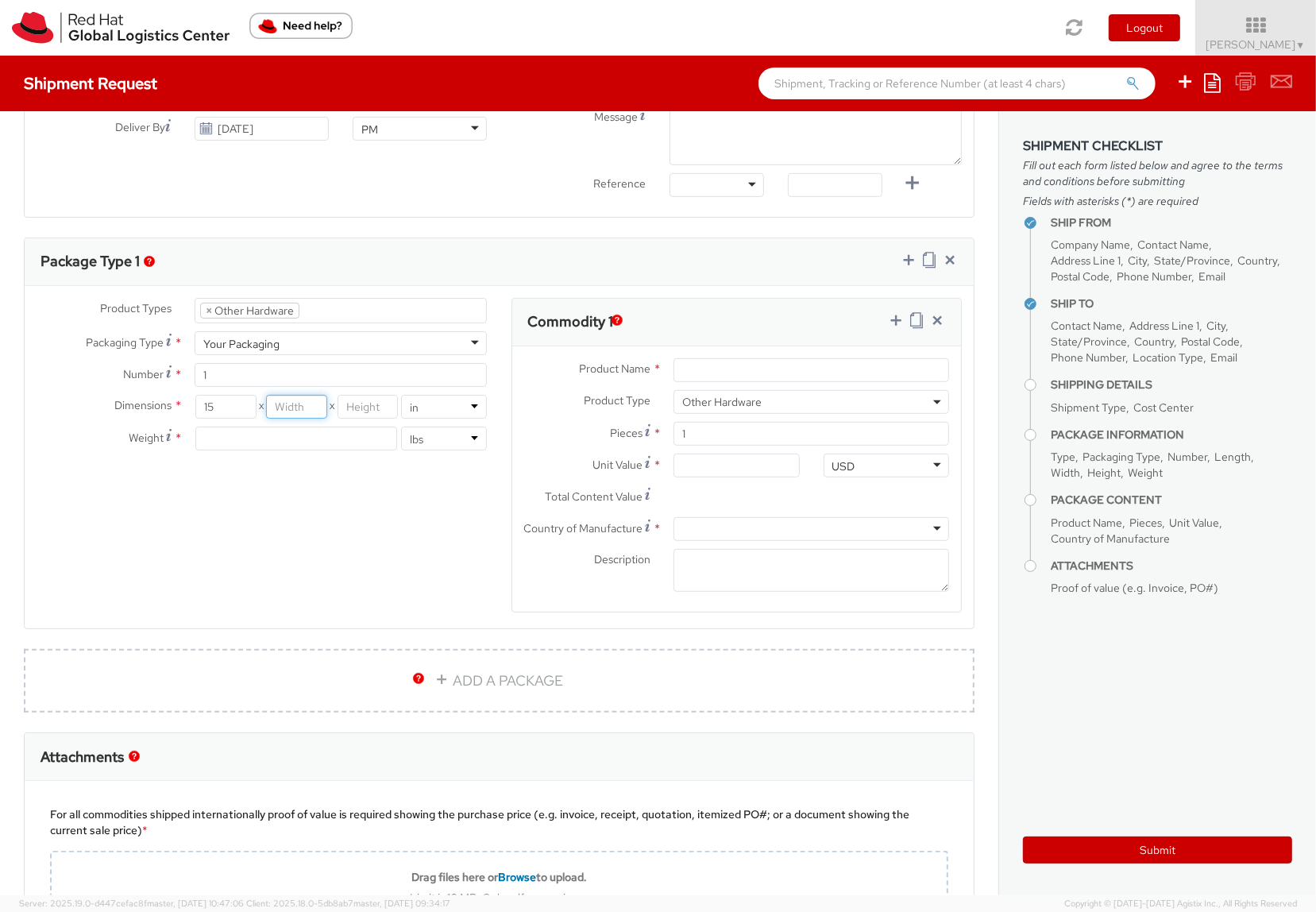
click at [284, 401] on input "number" at bounding box center [296, 407] width 61 height 24
type input "12"
click at [359, 403] on input "number" at bounding box center [368, 407] width 61 height 24
type input "8"
click at [346, 441] on input "number" at bounding box center [296, 438] width 202 height 24
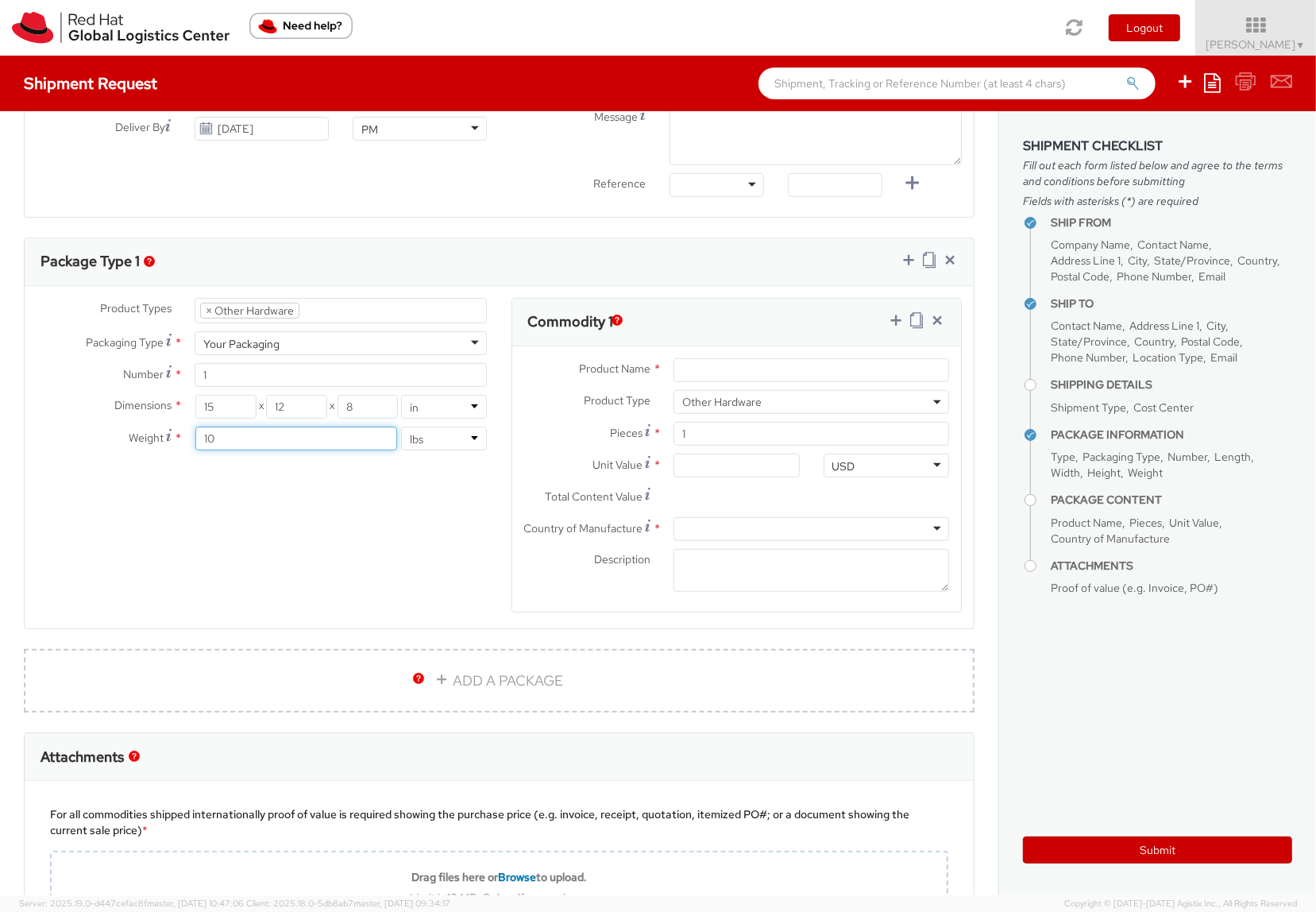
type input "10"
click at [327, 534] on div "Product Types * Documents Docking Station Laptop Monitor Other Hardware Server …" at bounding box center [500, 466] width 949 height 335
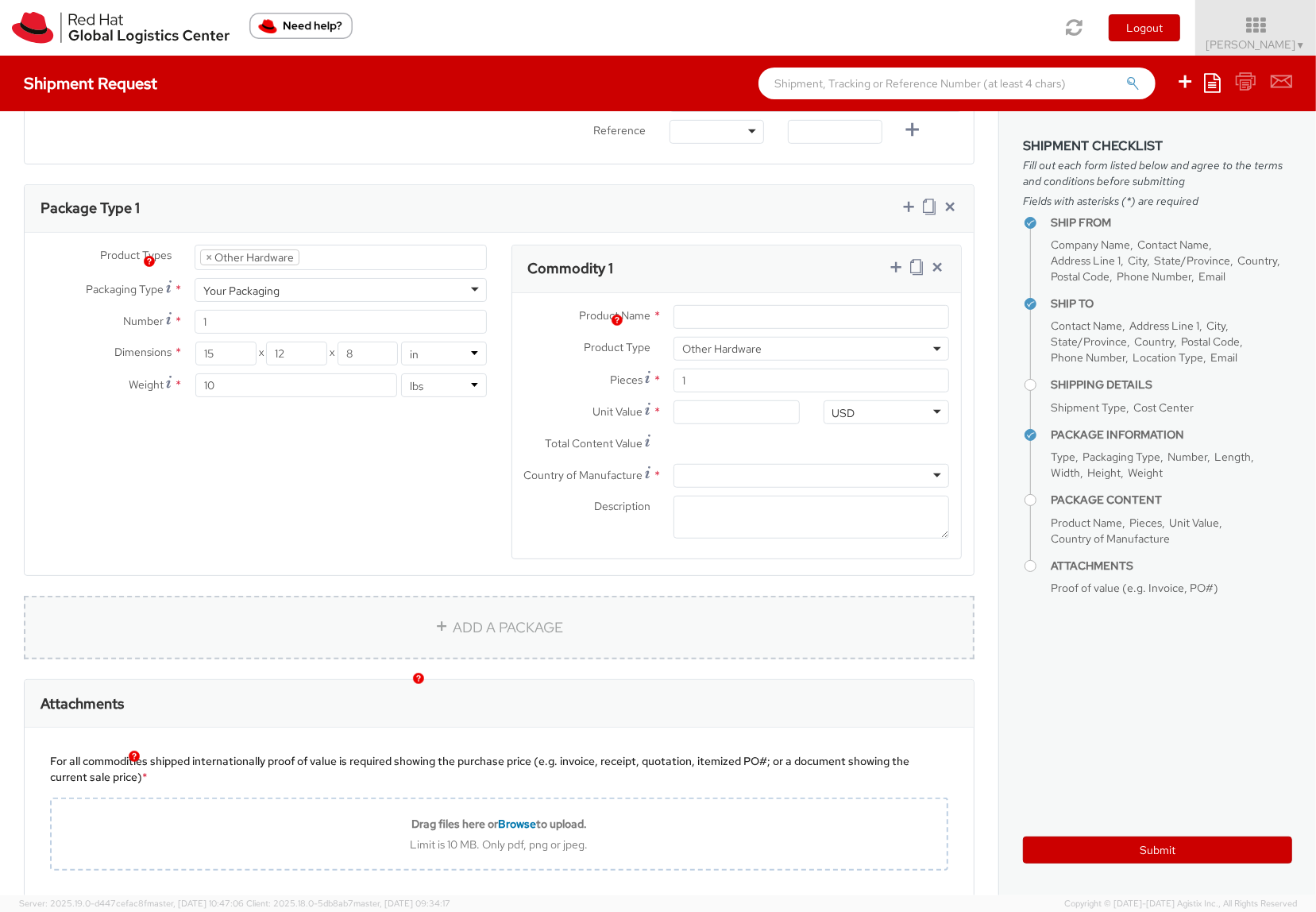
scroll to position [650, 0]
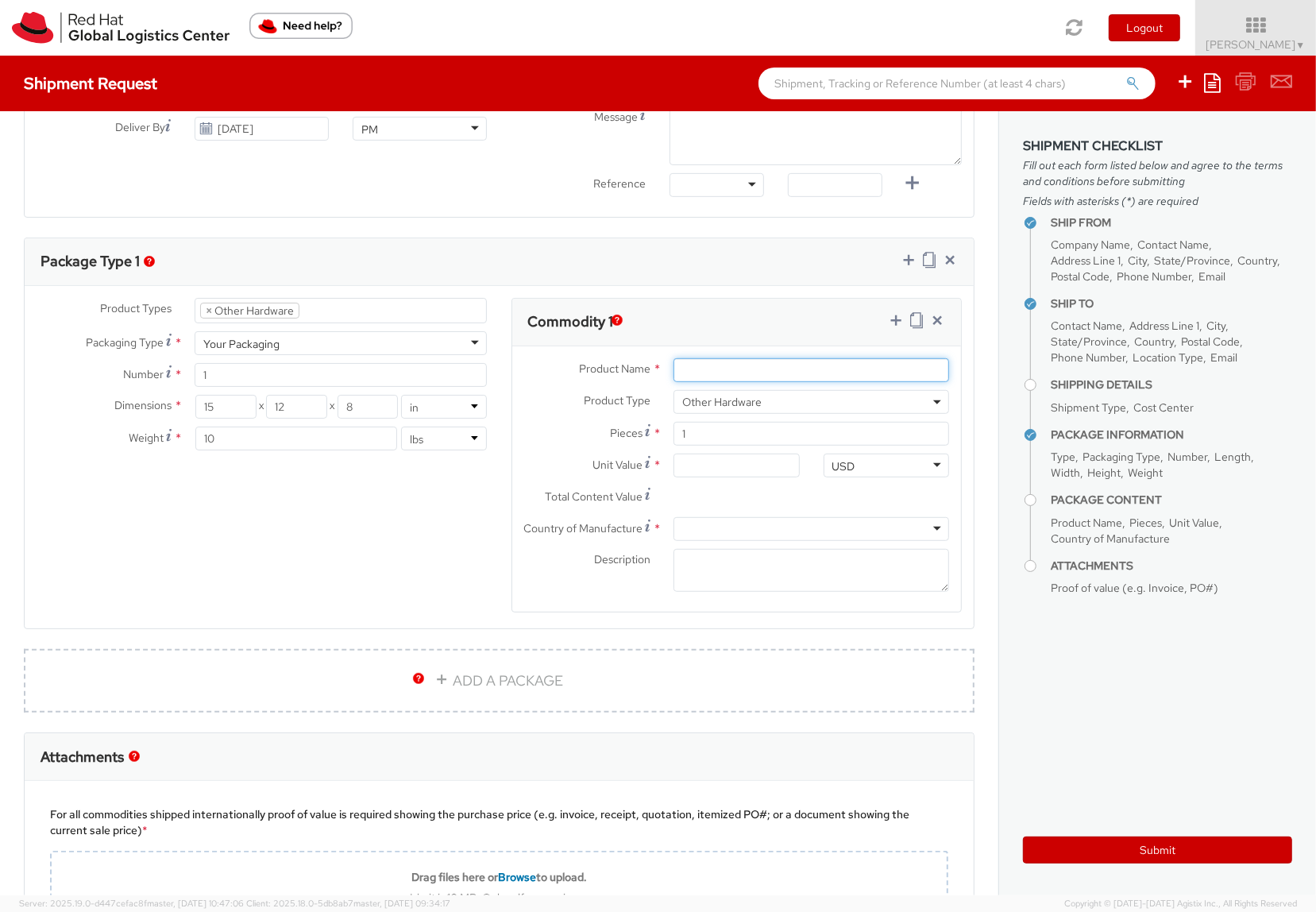
click at [690, 370] on input "Product Name *" at bounding box center [812, 370] width 275 height 24
type input "Senoa SX904 SmartNic"
click at [714, 434] on input "1" at bounding box center [812, 433] width 275 height 24
click at [714, 435] on input "1" at bounding box center [812, 433] width 275 height 24
type input "0.00"
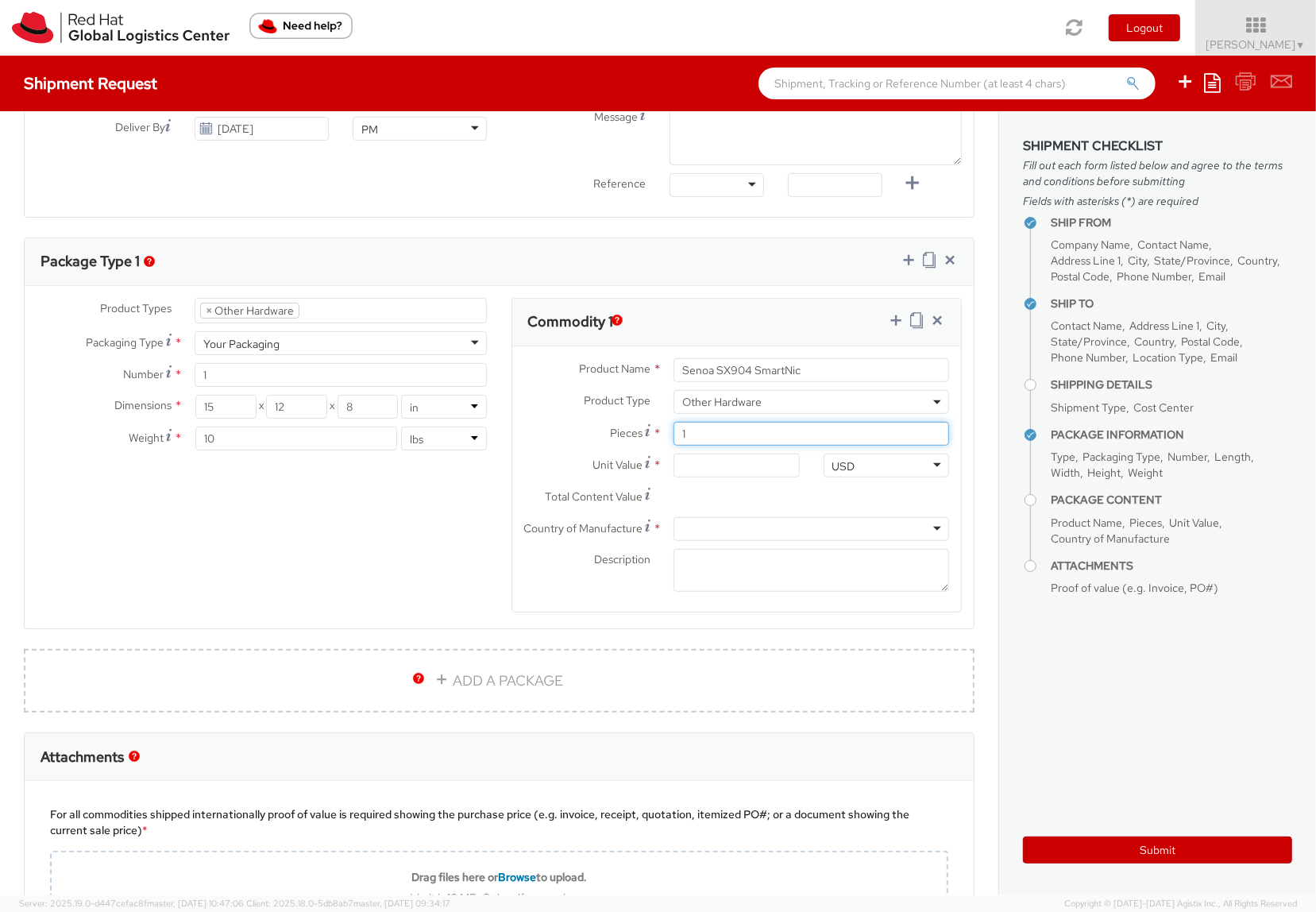
type input "0.00"
type input "2"
click at [714, 459] on input "0.00" at bounding box center [737, 466] width 126 height 24
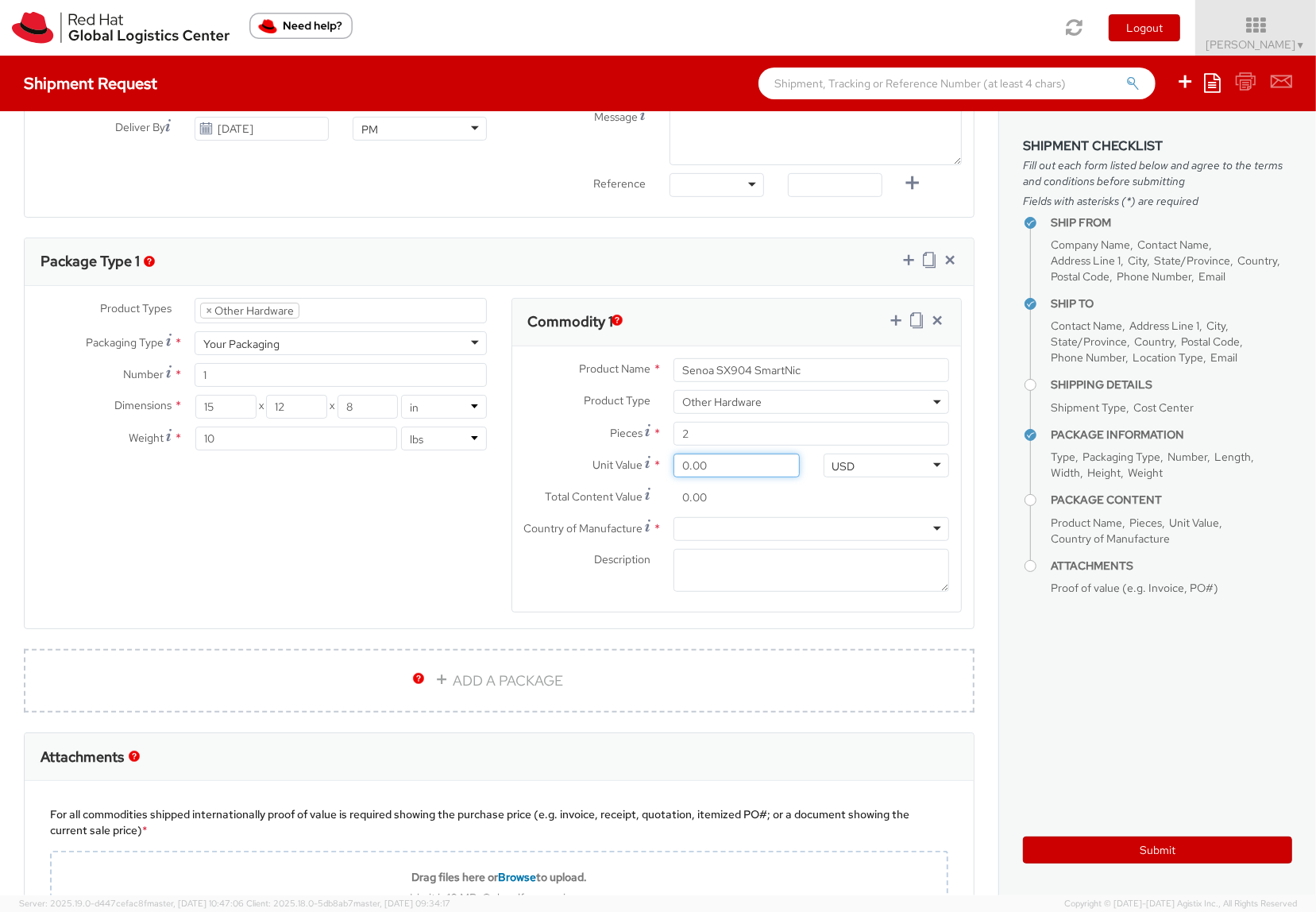
type input "5.00"
type input "10.00"
type input "50.00"
type input "100.00"
type input "500.00"
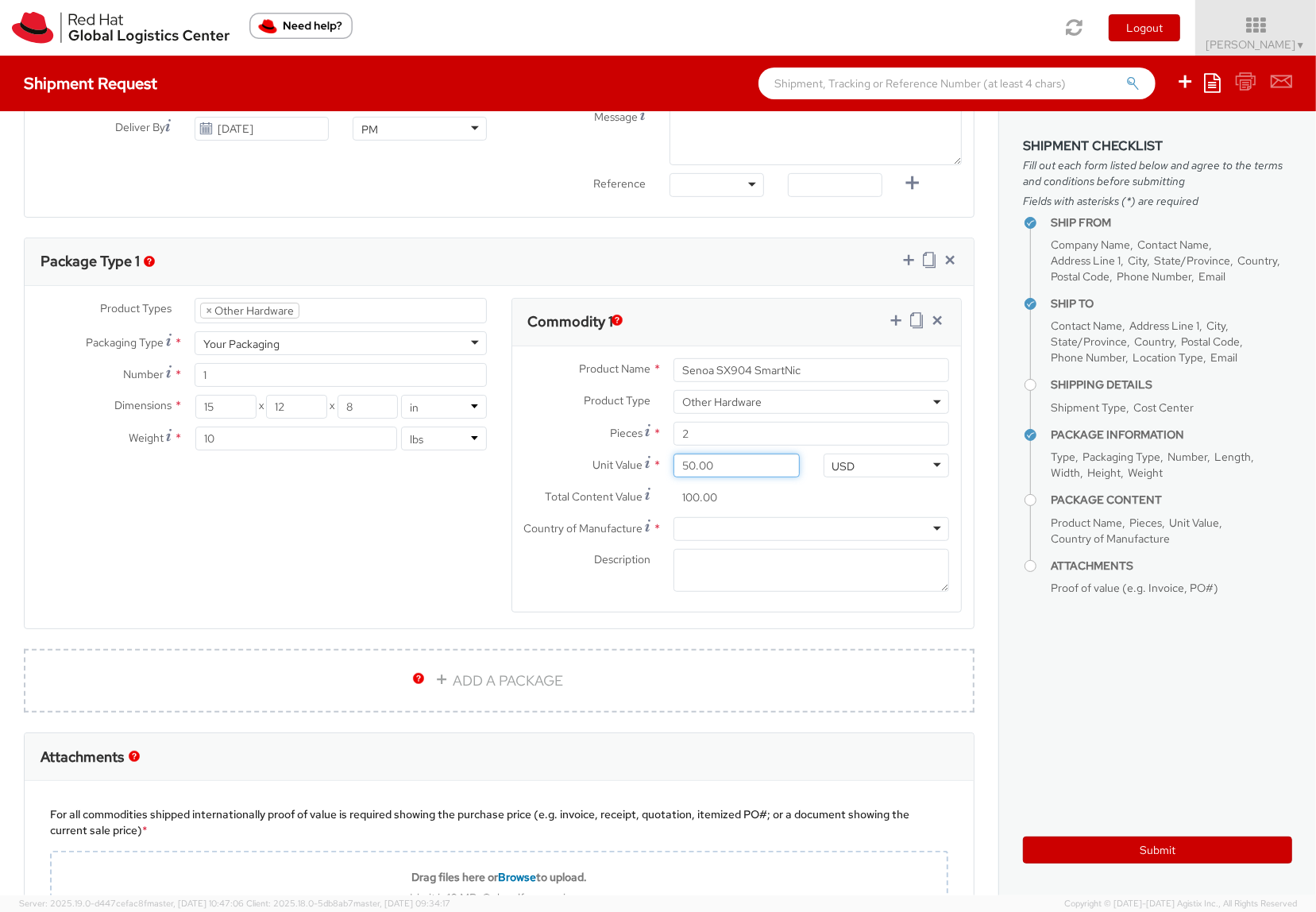
type input "1,000.00"
click at [728, 467] on input "500.00" at bounding box center [737, 466] width 126 height 24
click at [728, 466] on input "500.00" at bounding box center [737, 466] width 126 height 24
type input "4.00"
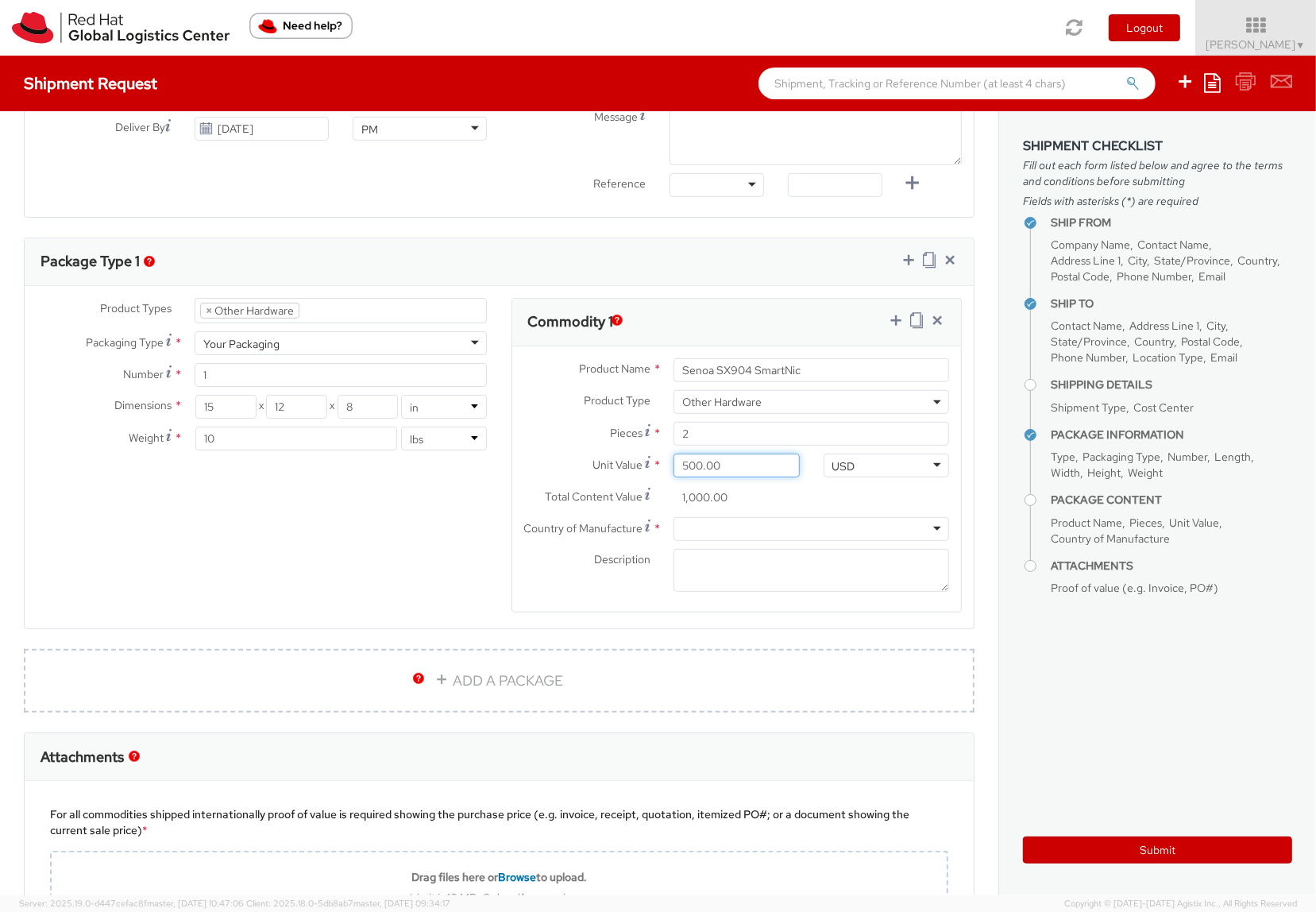
type input "8.00"
type input "40.00"
type input "80.00"
type input "400.00"
type input "800.00"
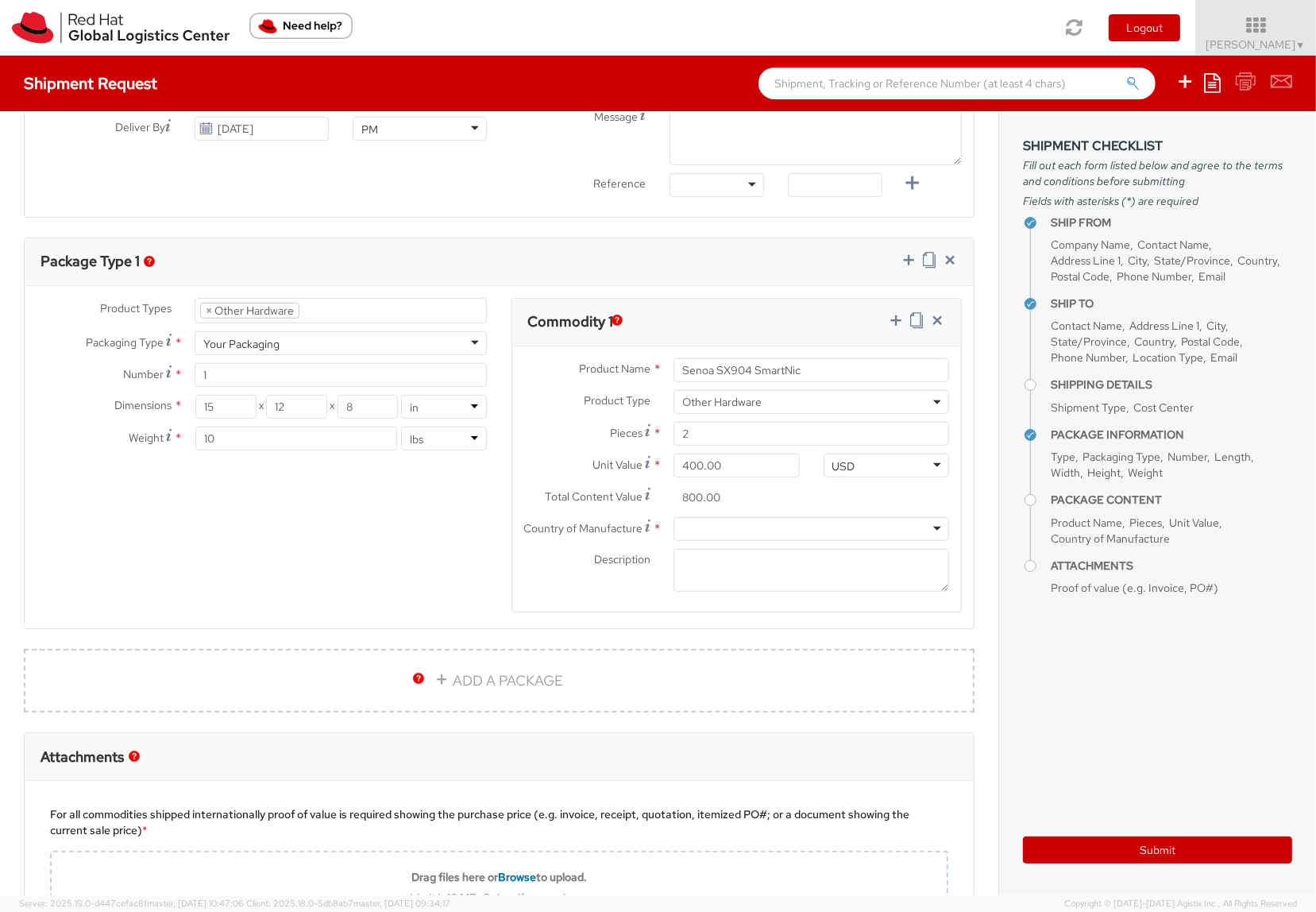
click at [375, 527] on div "Product Types * Documents Docking Station Laptop Monitor Other Hardware Server …" at bounding box center [500, 466] width 949 height 335
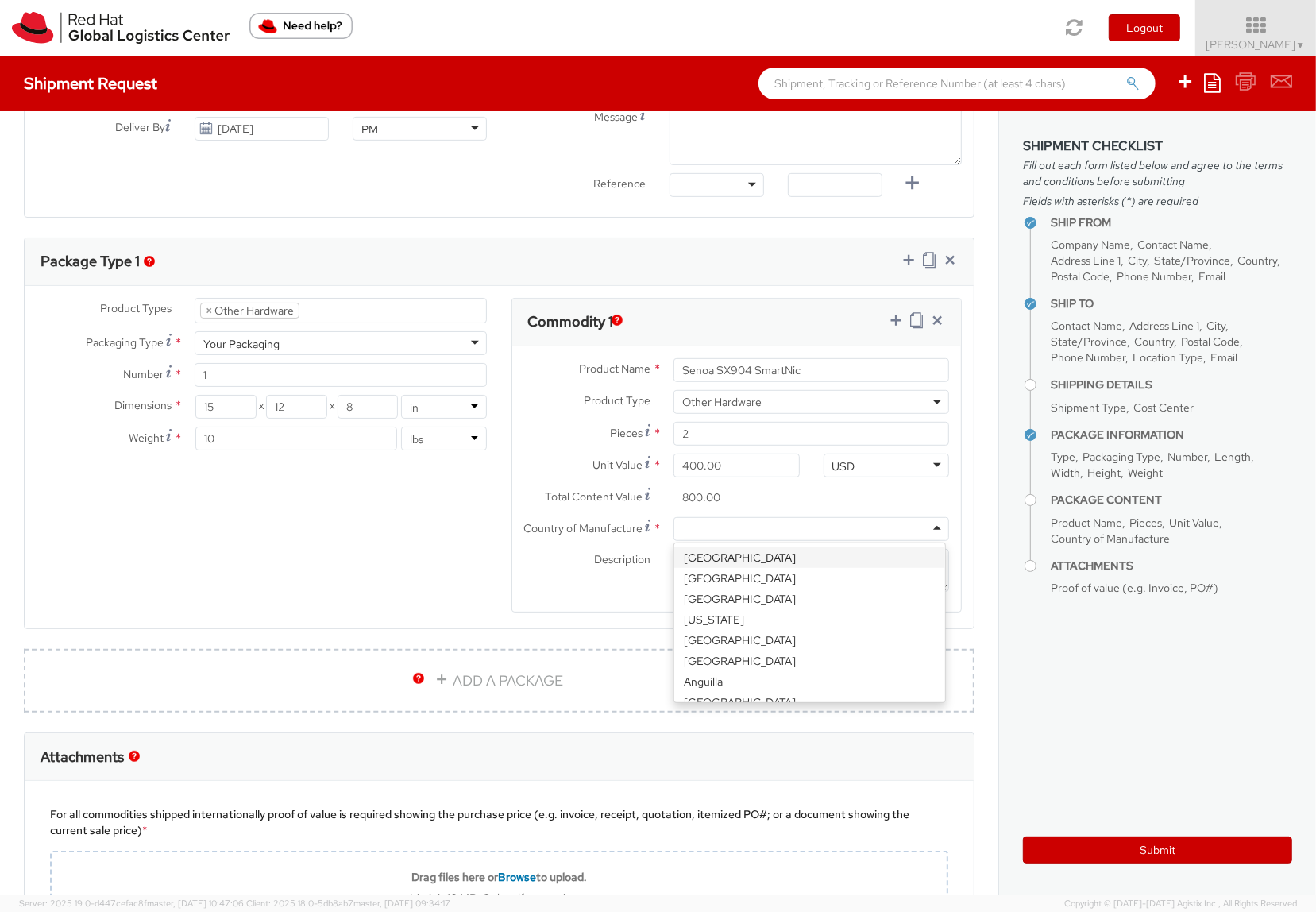
click at [701, 534] on div at bounding box center [812, 529] width 275 height 24
type input "tai"
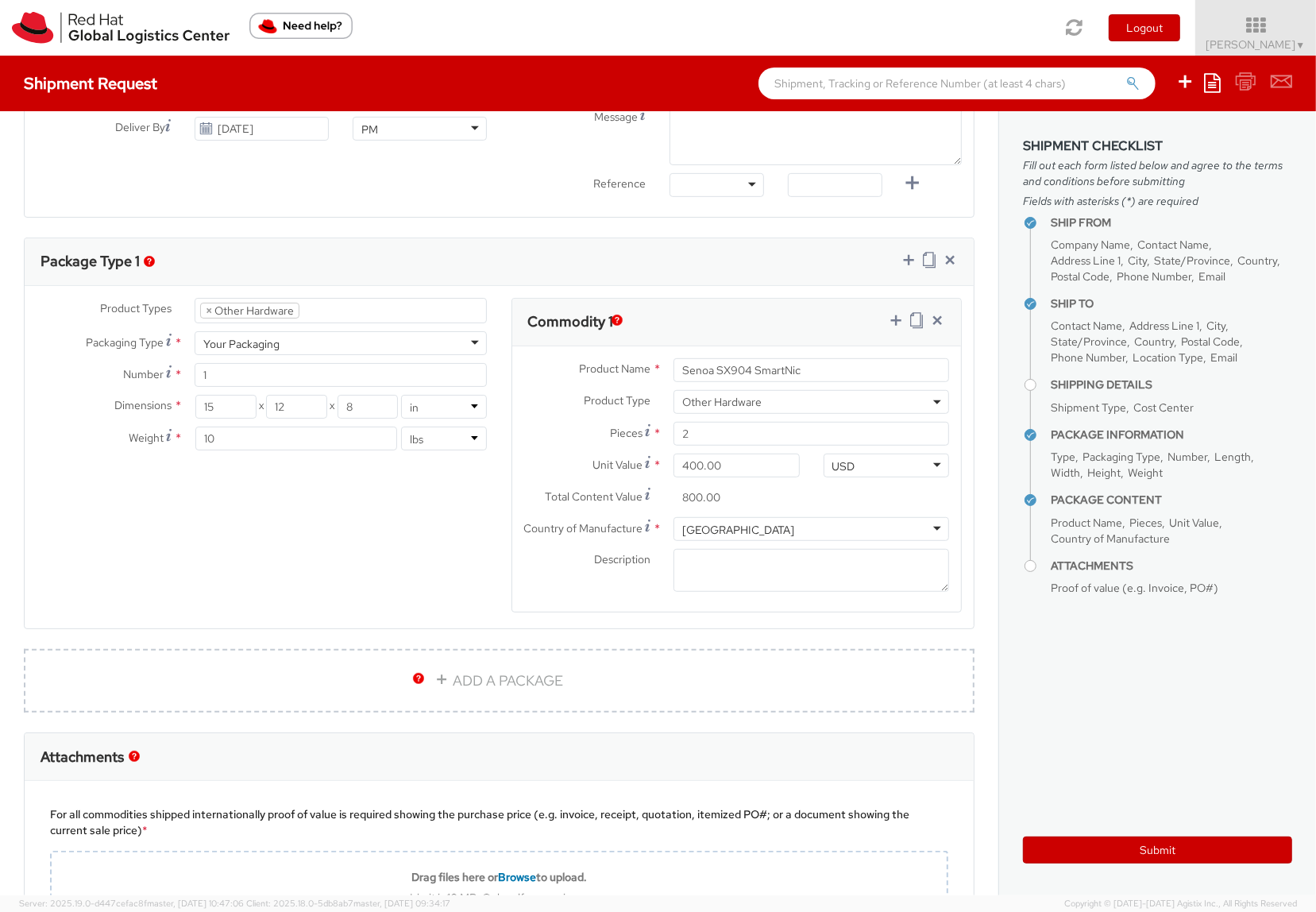
click at [323, 529] on div "Product Types * Documents Docking Station Laptop Monitor Other Hardware Server …" at bounding box center [500, 466] width 949 height 335
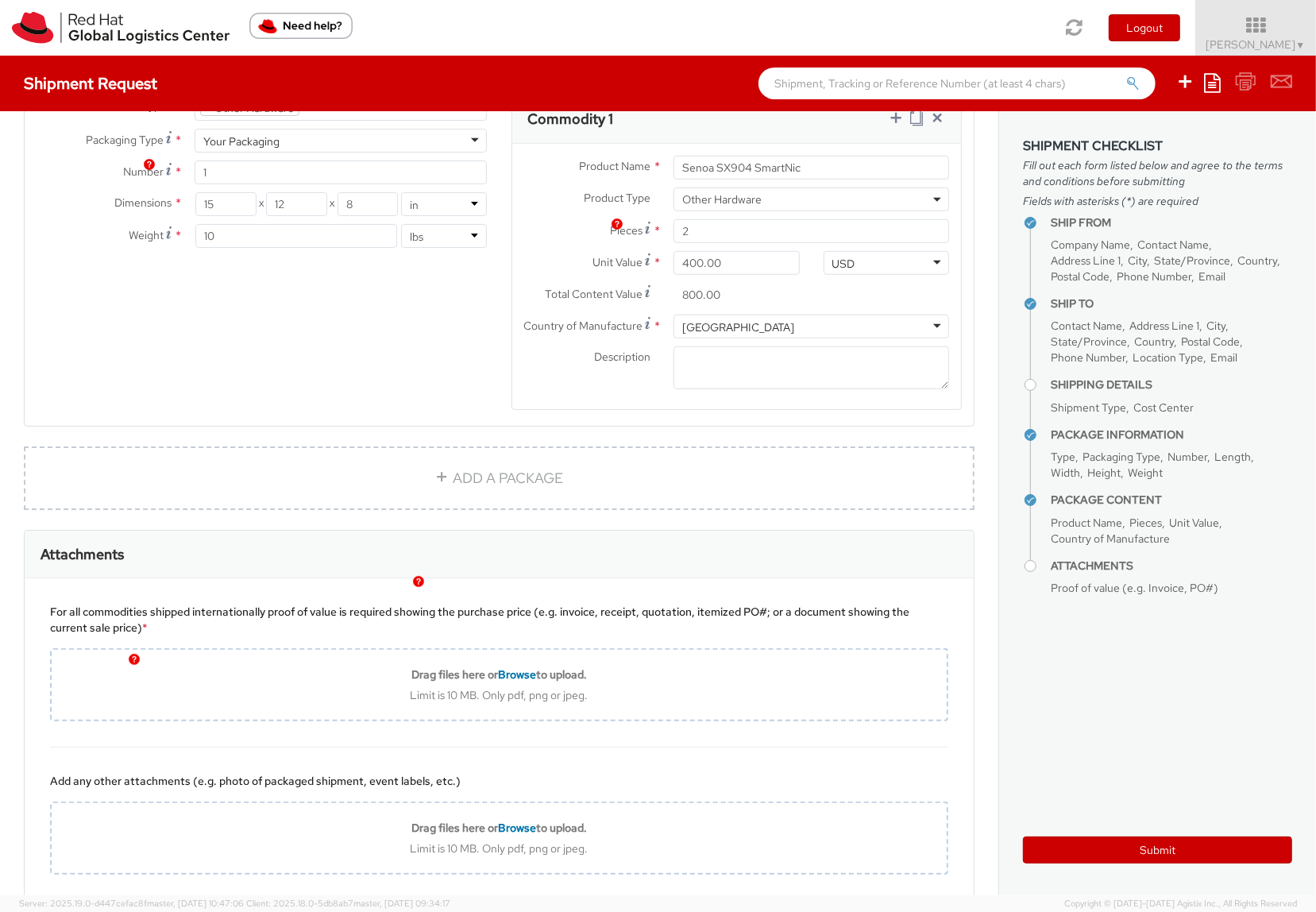
scroll to position [910, 0]
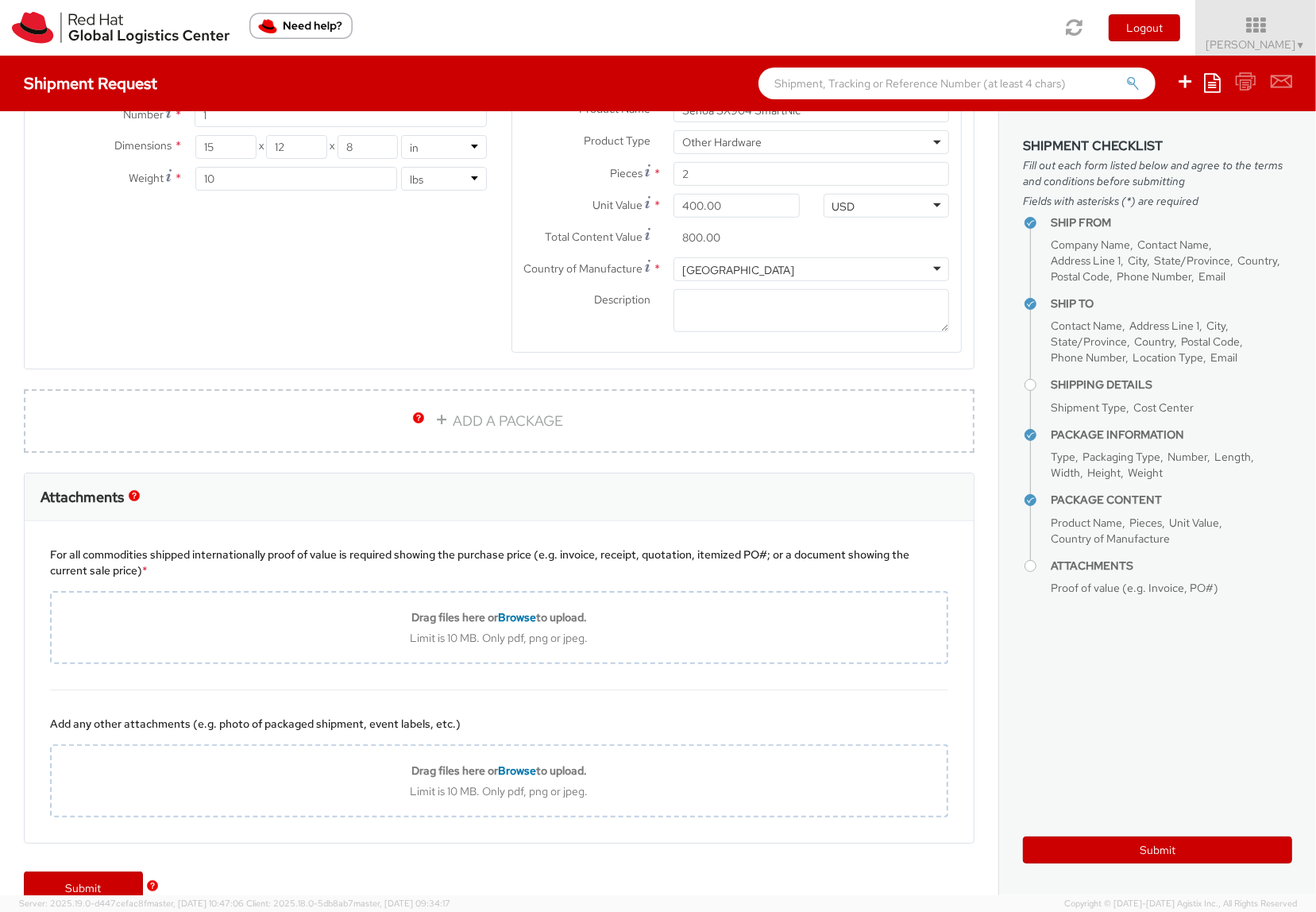
click at [669, 490] on div "Attachments" at bounding box center [500, 497] width 949 height 47
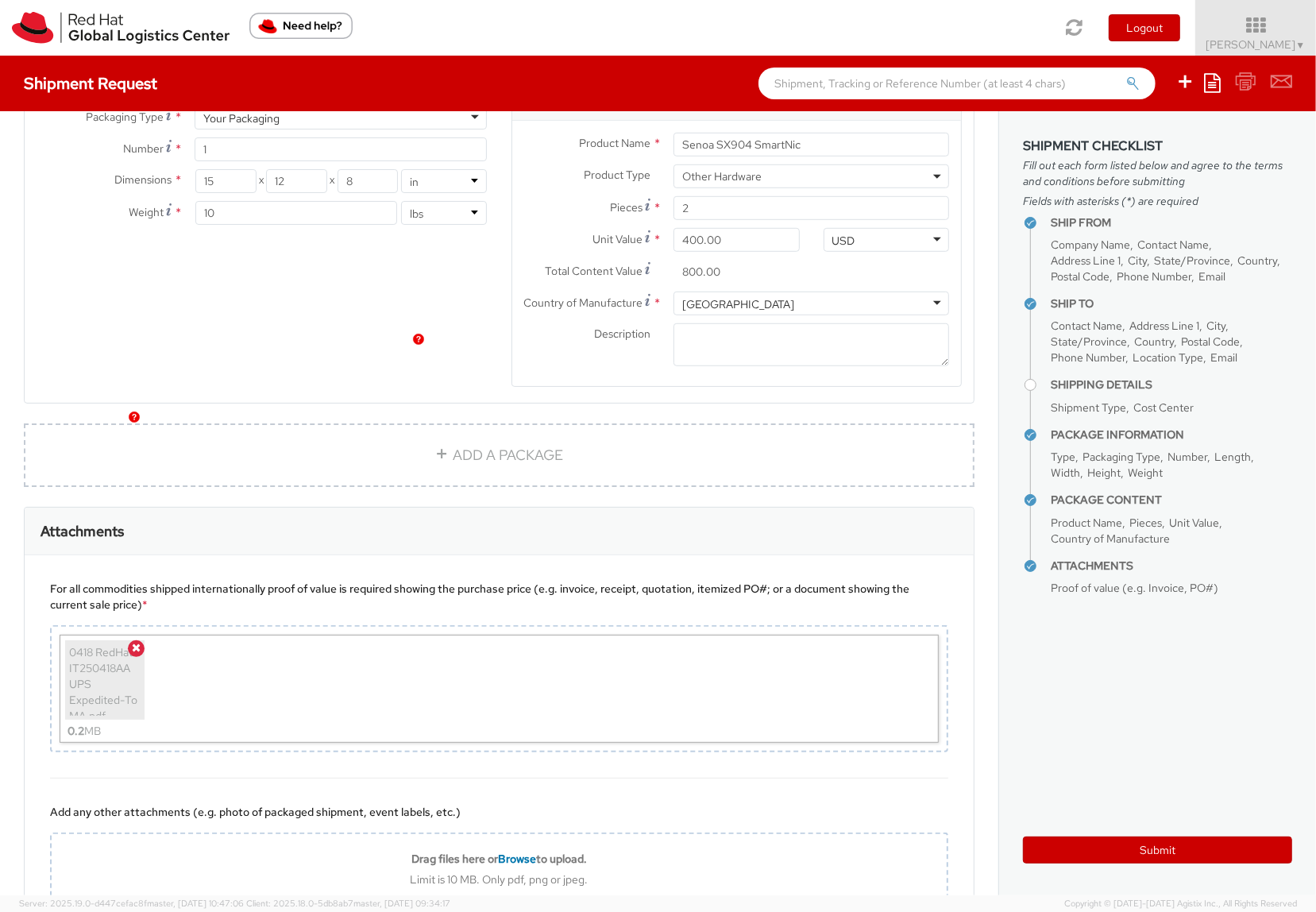
scroll to position [993, 0]
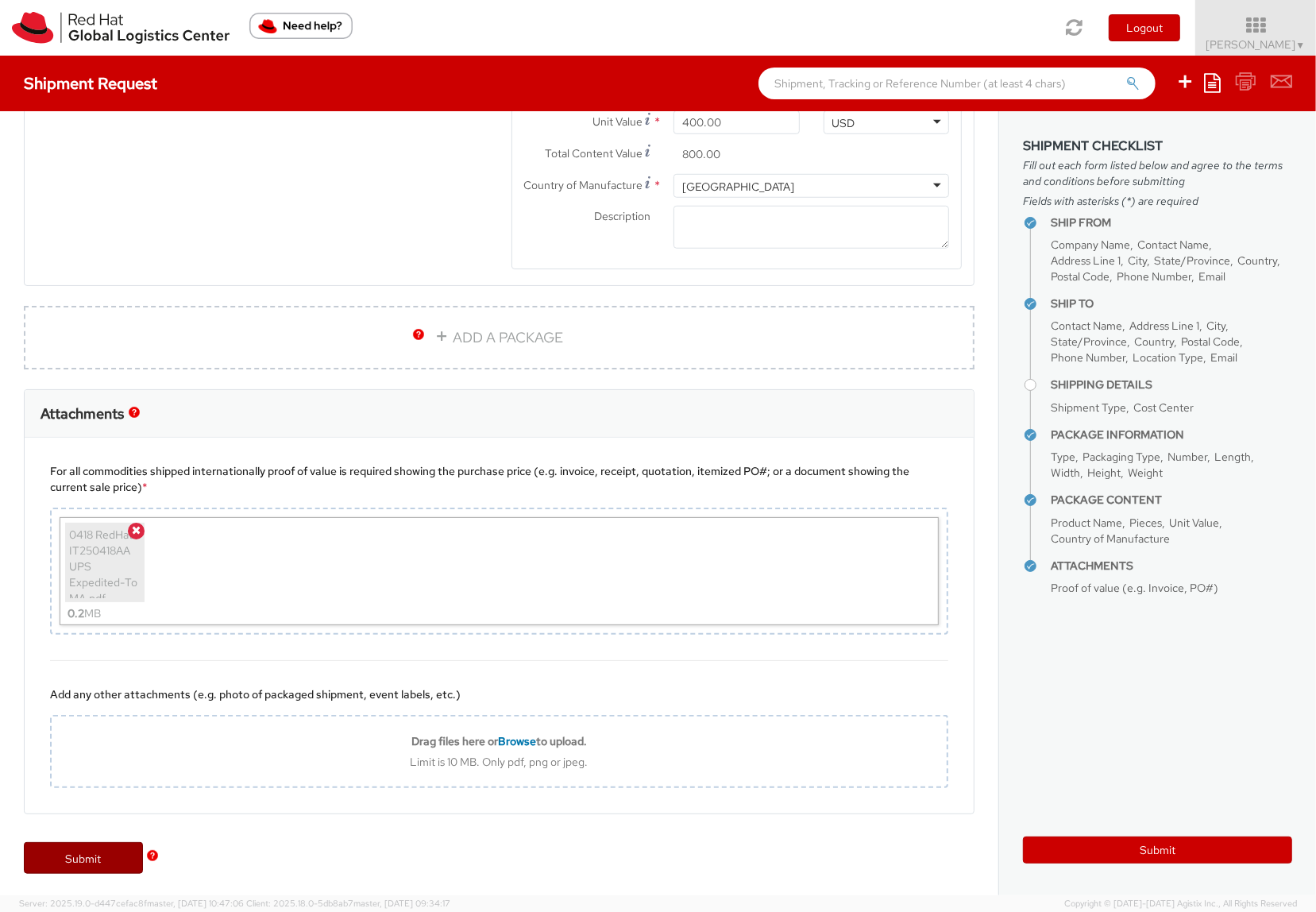
click at [93, 852] on link "Submit" at bounding box center [84, 858] width 119 height 32
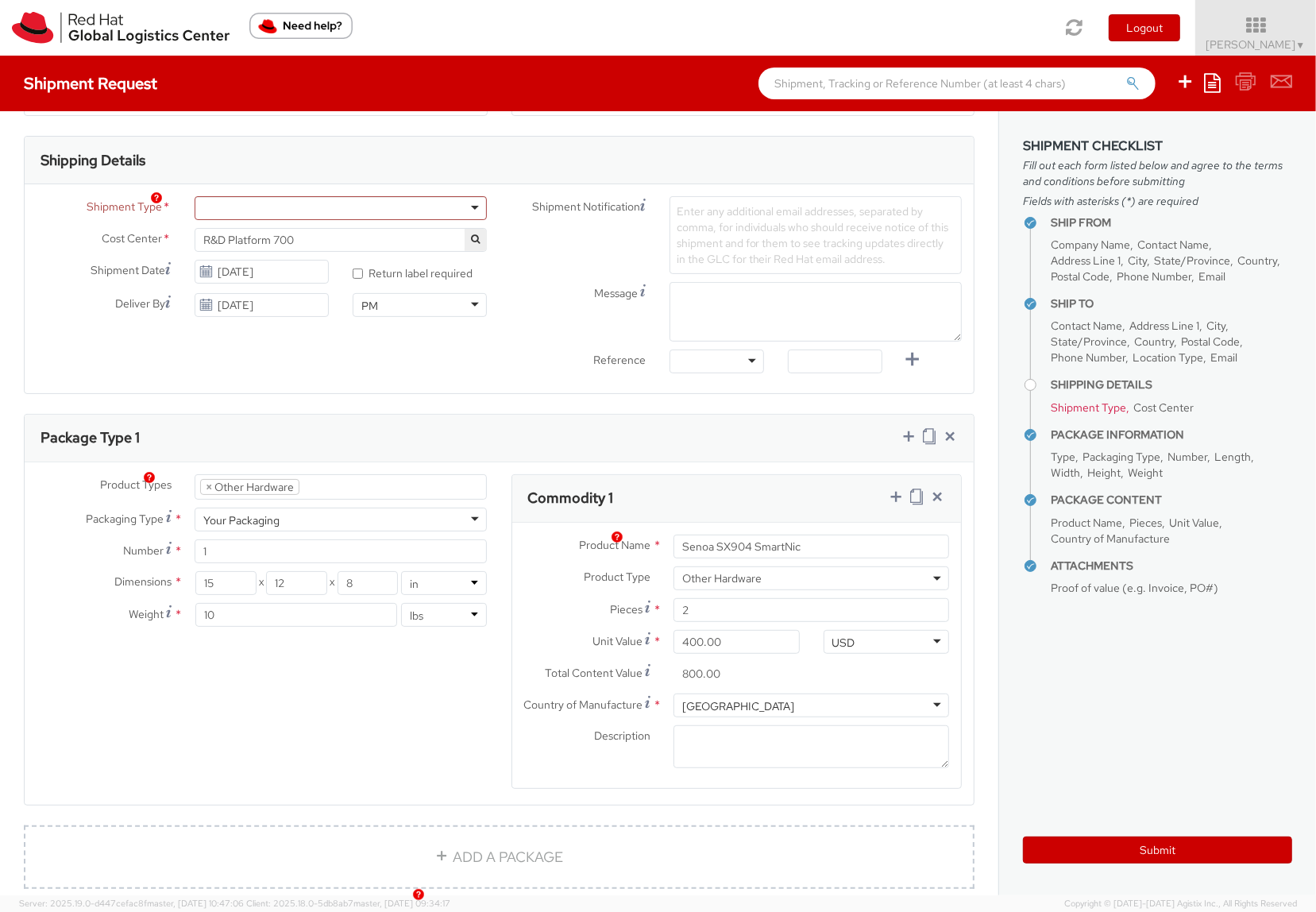
scroll to position [344, 0]
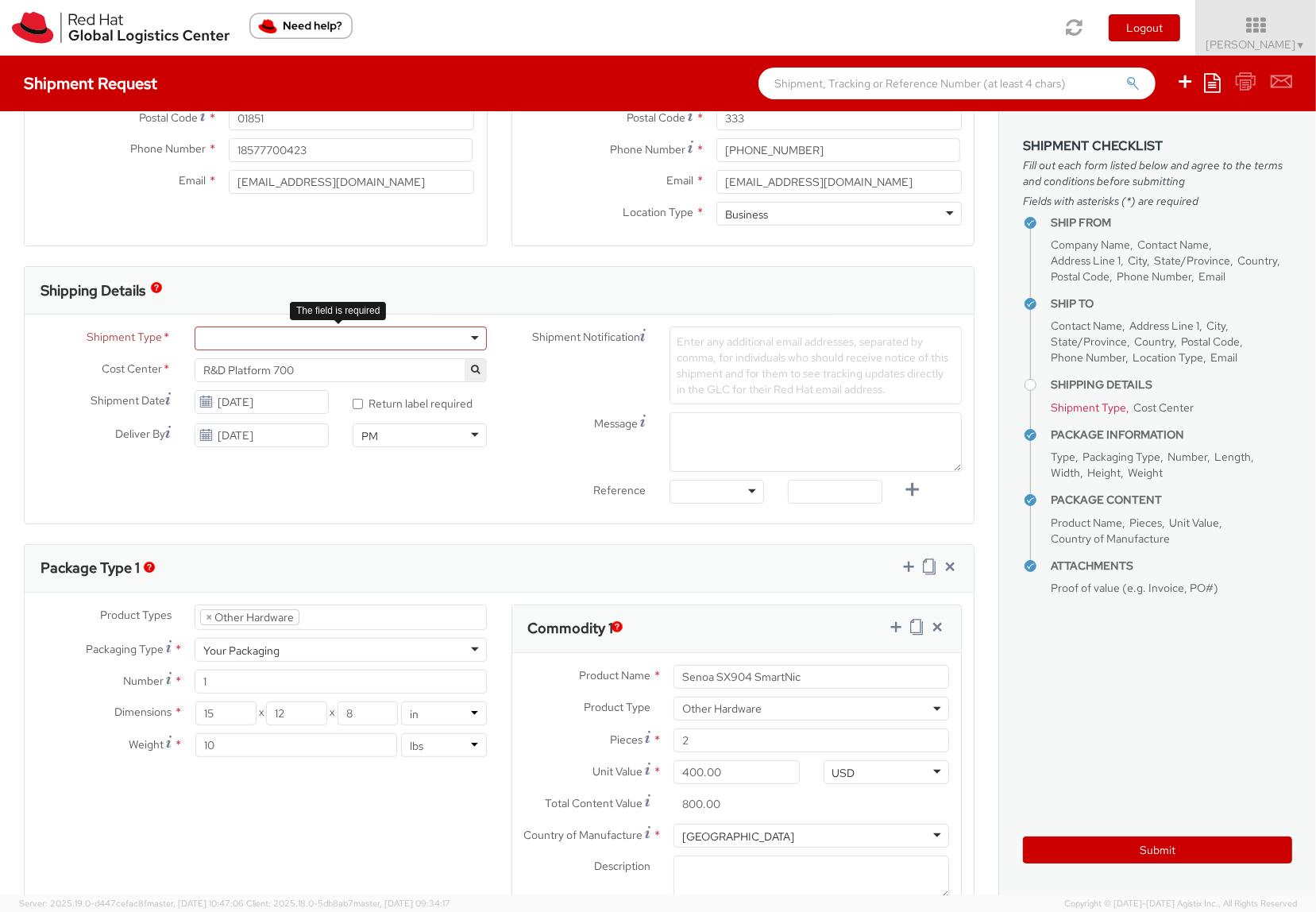
click at [334, 329] on div at bounding box center [341, 339] width 292 height 24
select select "852"
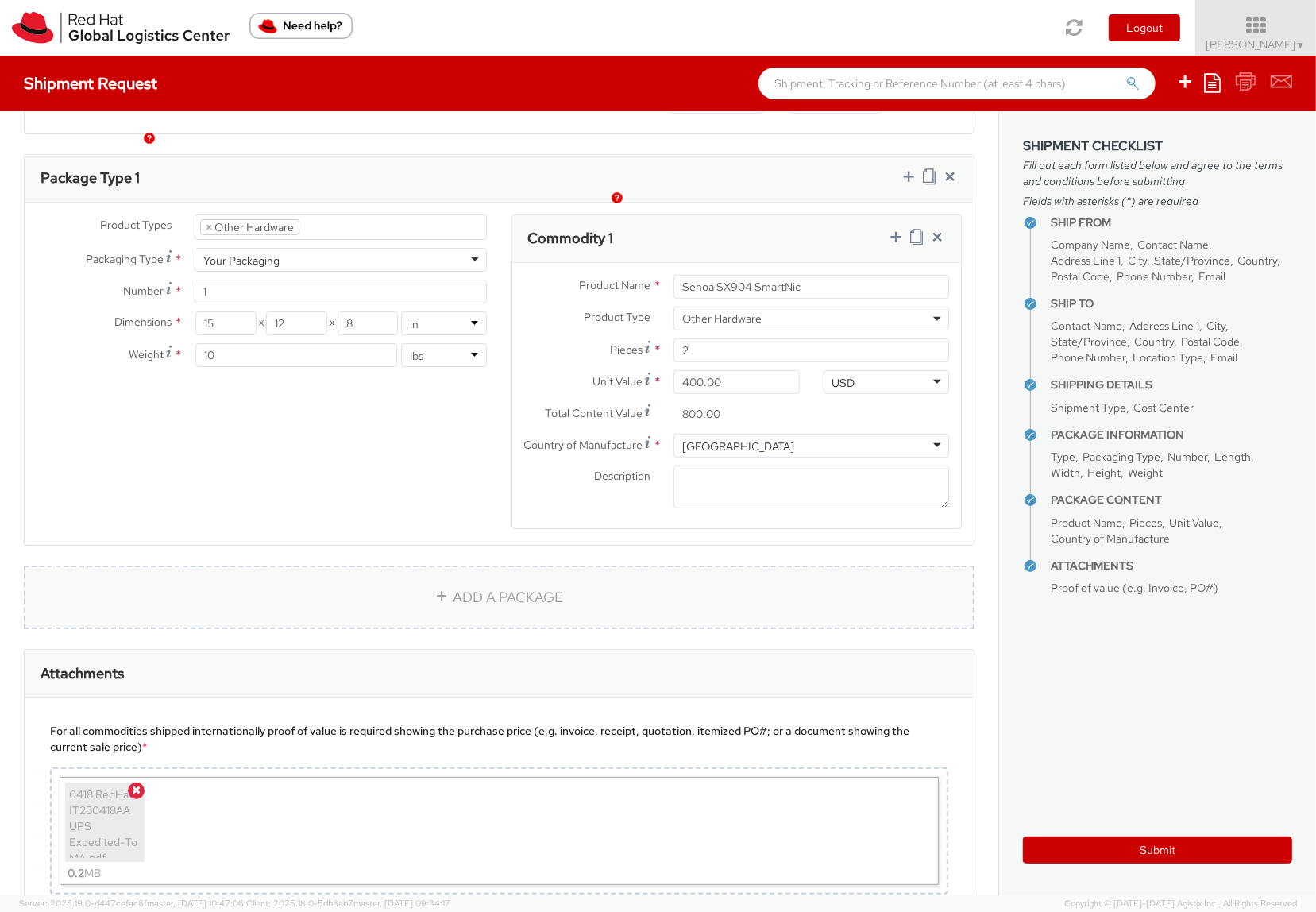
scroll to position [993, 0]
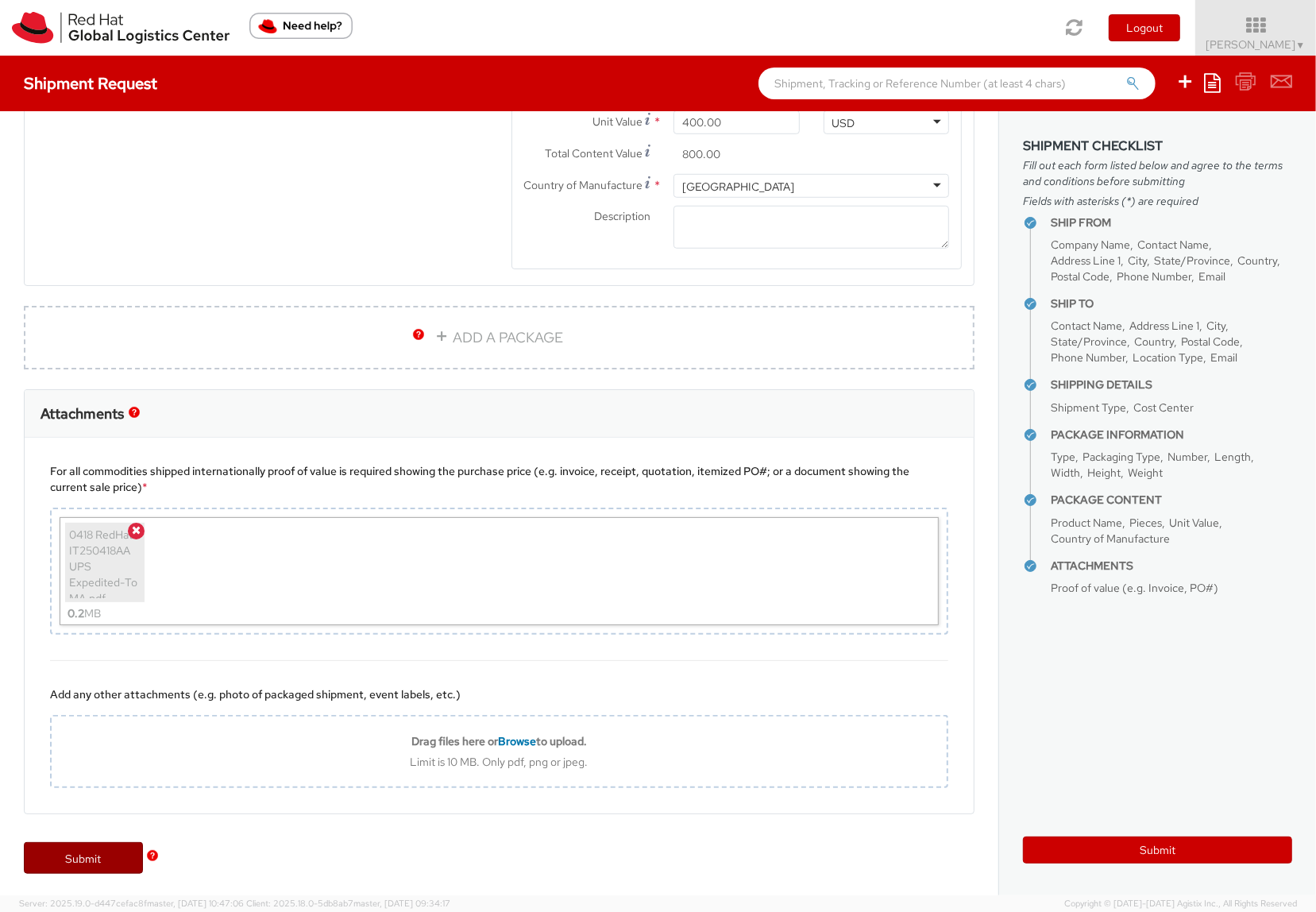
click at [88, 862] on link "Submit" at bounding box center [84, 858] width 119 height 32
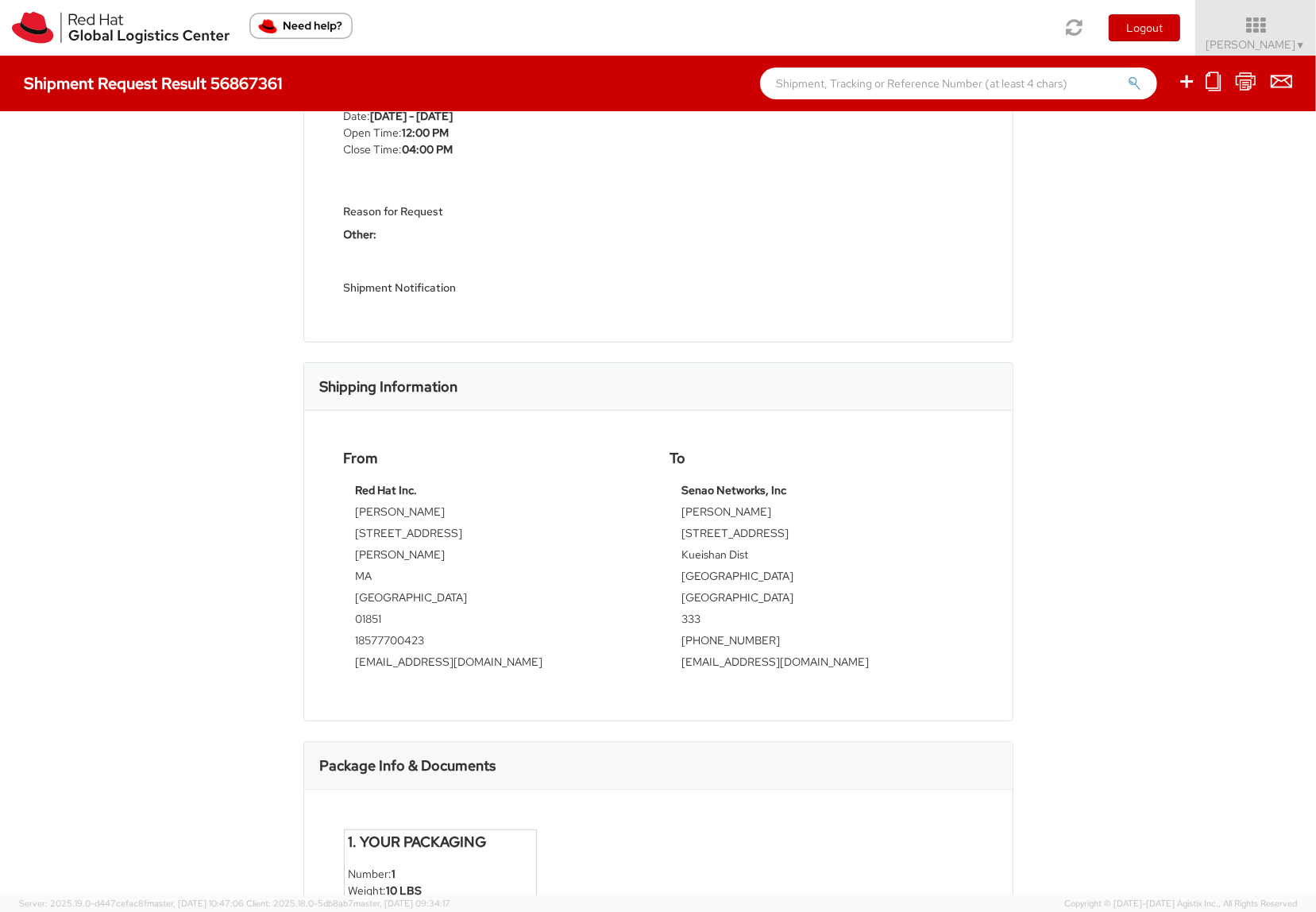
scroll to position [524, 0]
